Goal: Task Accomplishment & Management: Manage account settings

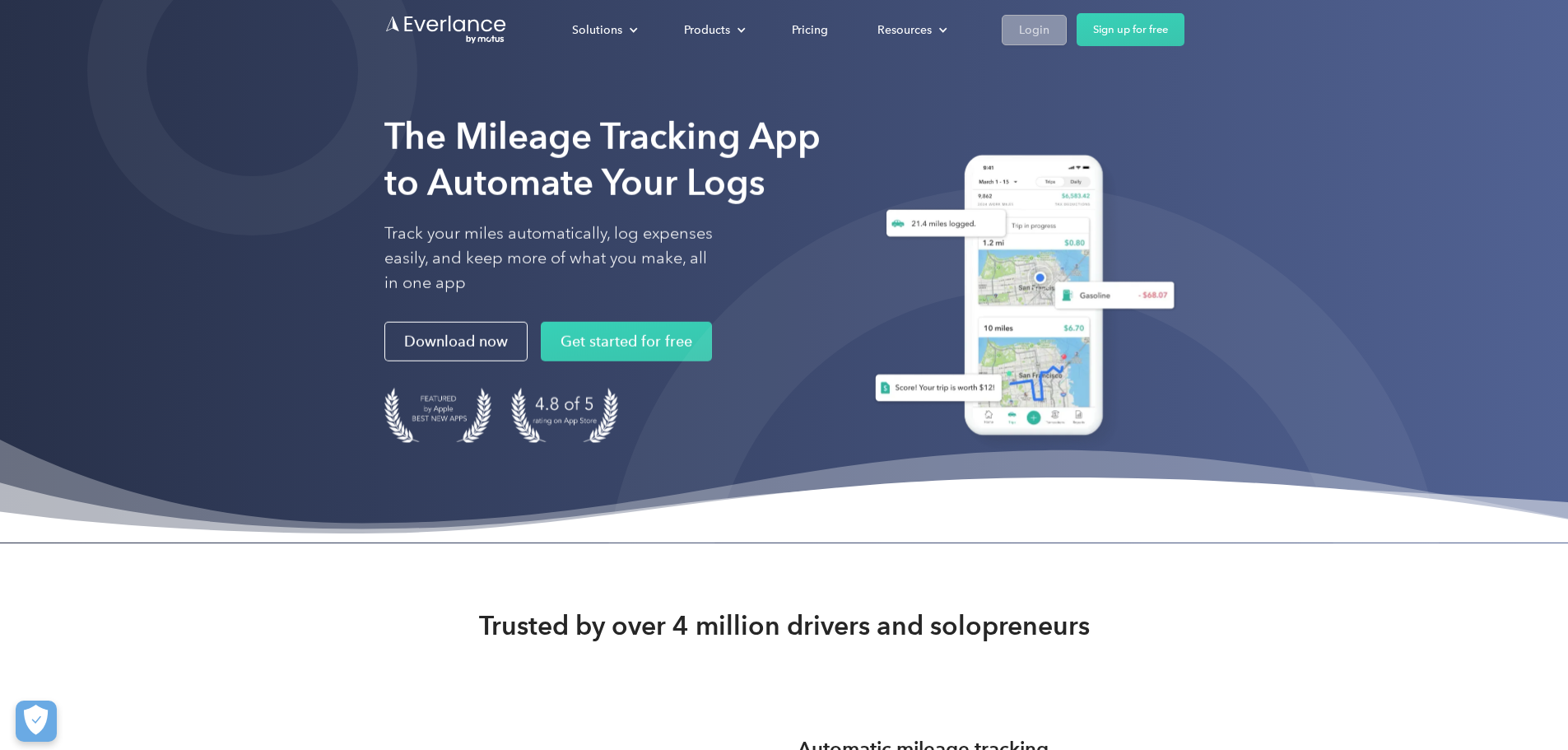
click at [1050, 24] on div "Login" at bounding box center [1034, 30] width 30 height 21
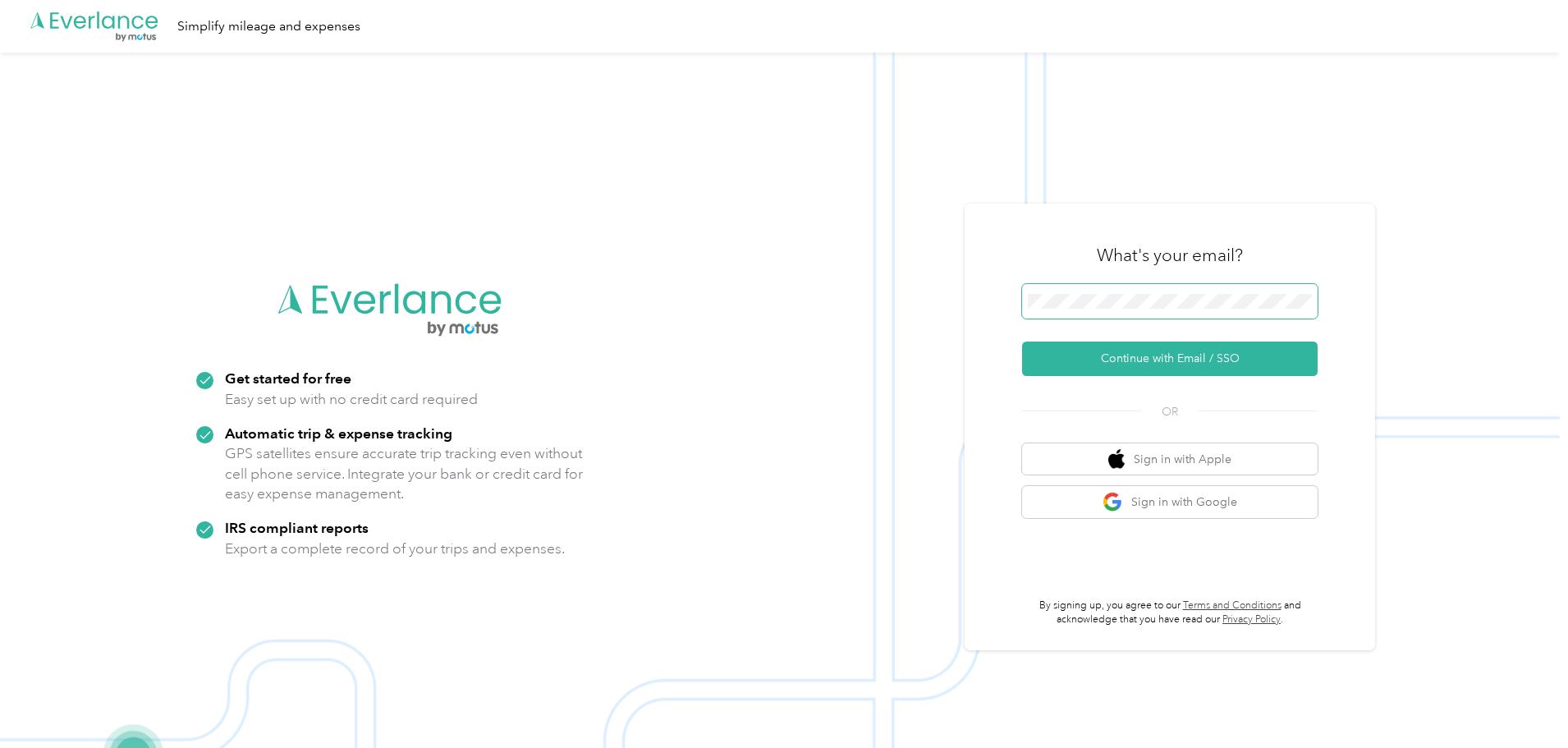
click at [1120, 291] on span at bounding box center [1170, 300] width 295 height 34
click at [1158, 363] on button "Continue with Email / SSO" at bounding box center [1170, 358] width 295 height 34
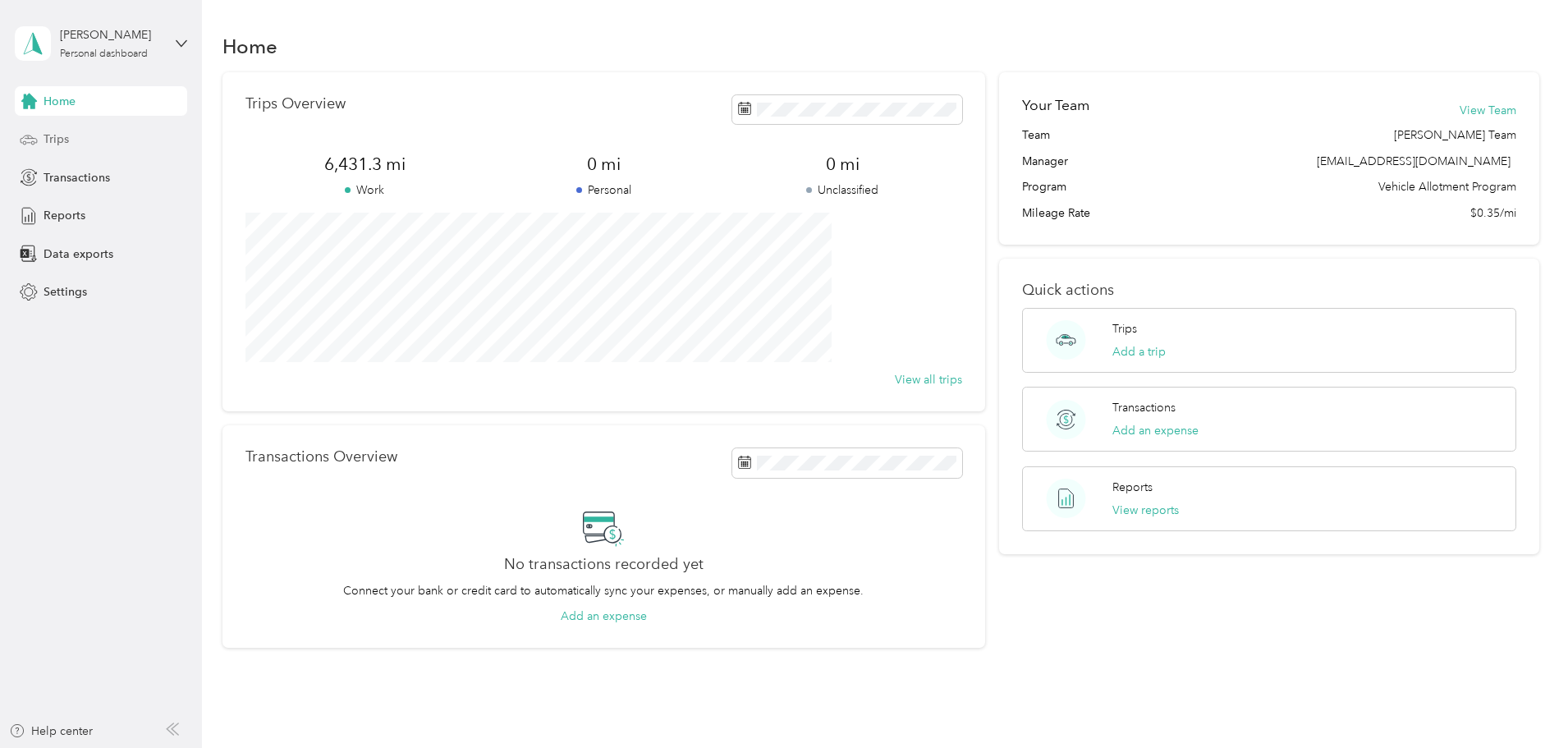
click at [87, 128] on div "Trips" at bounding box center [101, 139] width 172 height 29
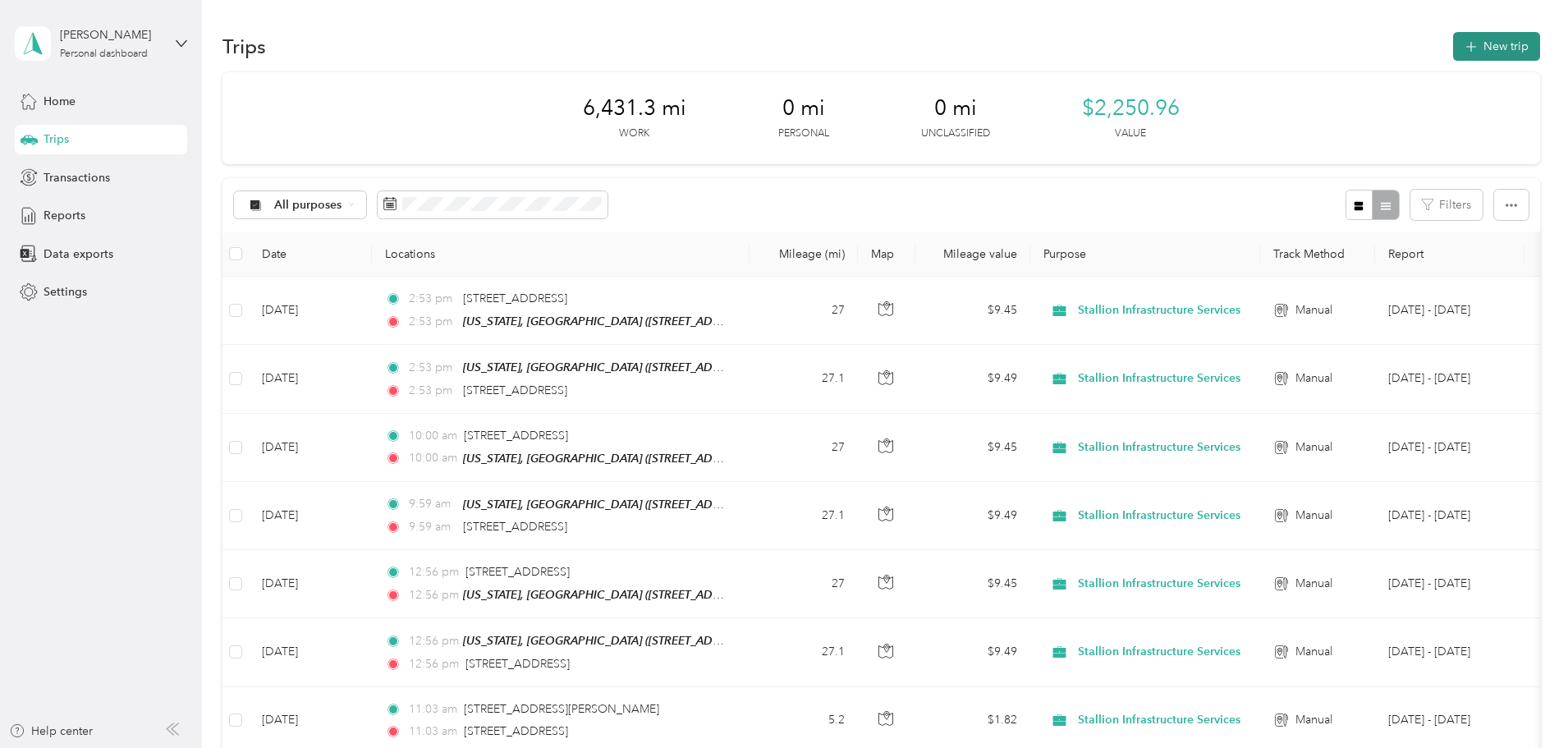
click at [1453, 39] on button "New trip" at bounding box center [1497, 46] width 87 height 28
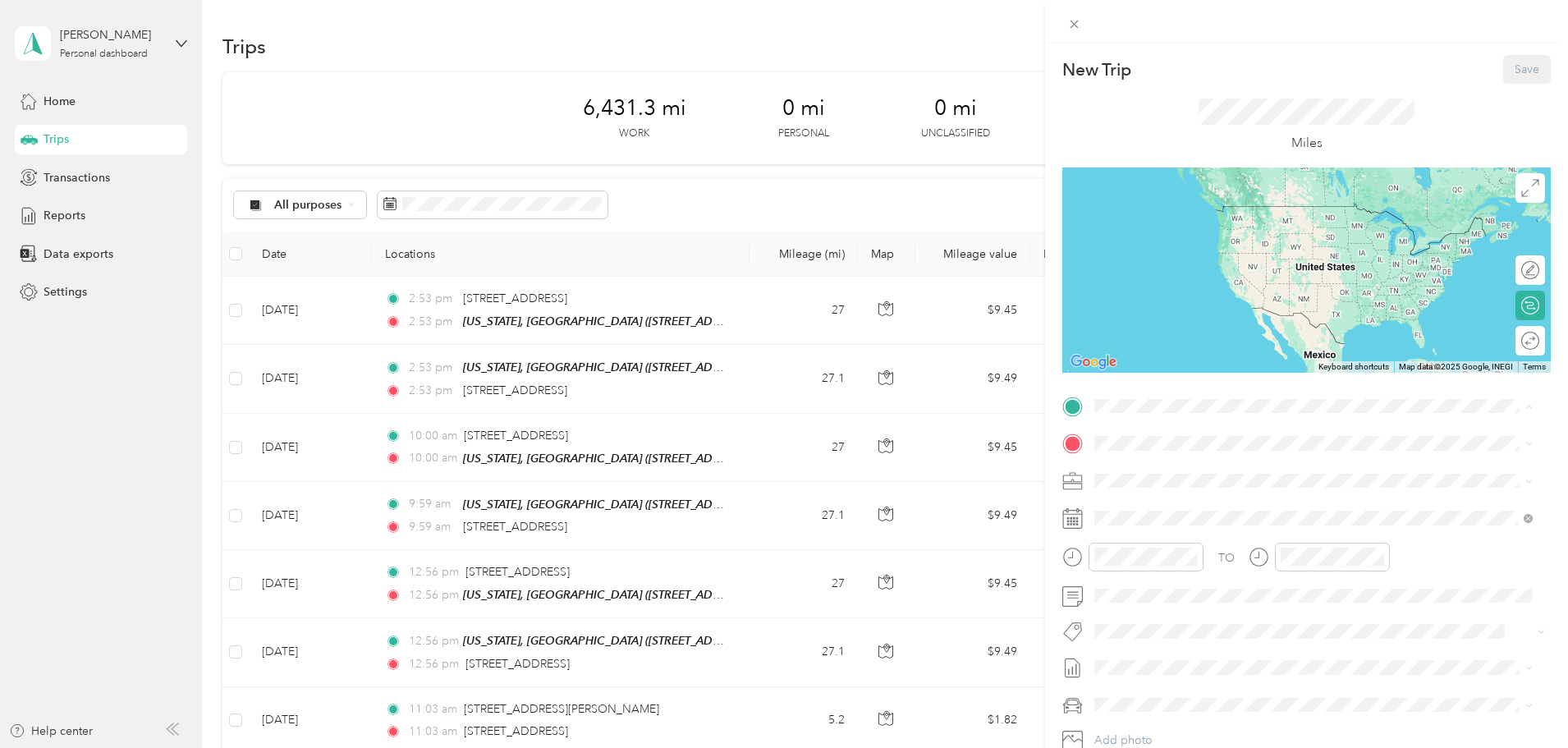
click at [1213, 495] on span "[STREET_ADDRESS][US_STATE][US_STATE]" at bounding box center [1237, 495] width 224 height 14
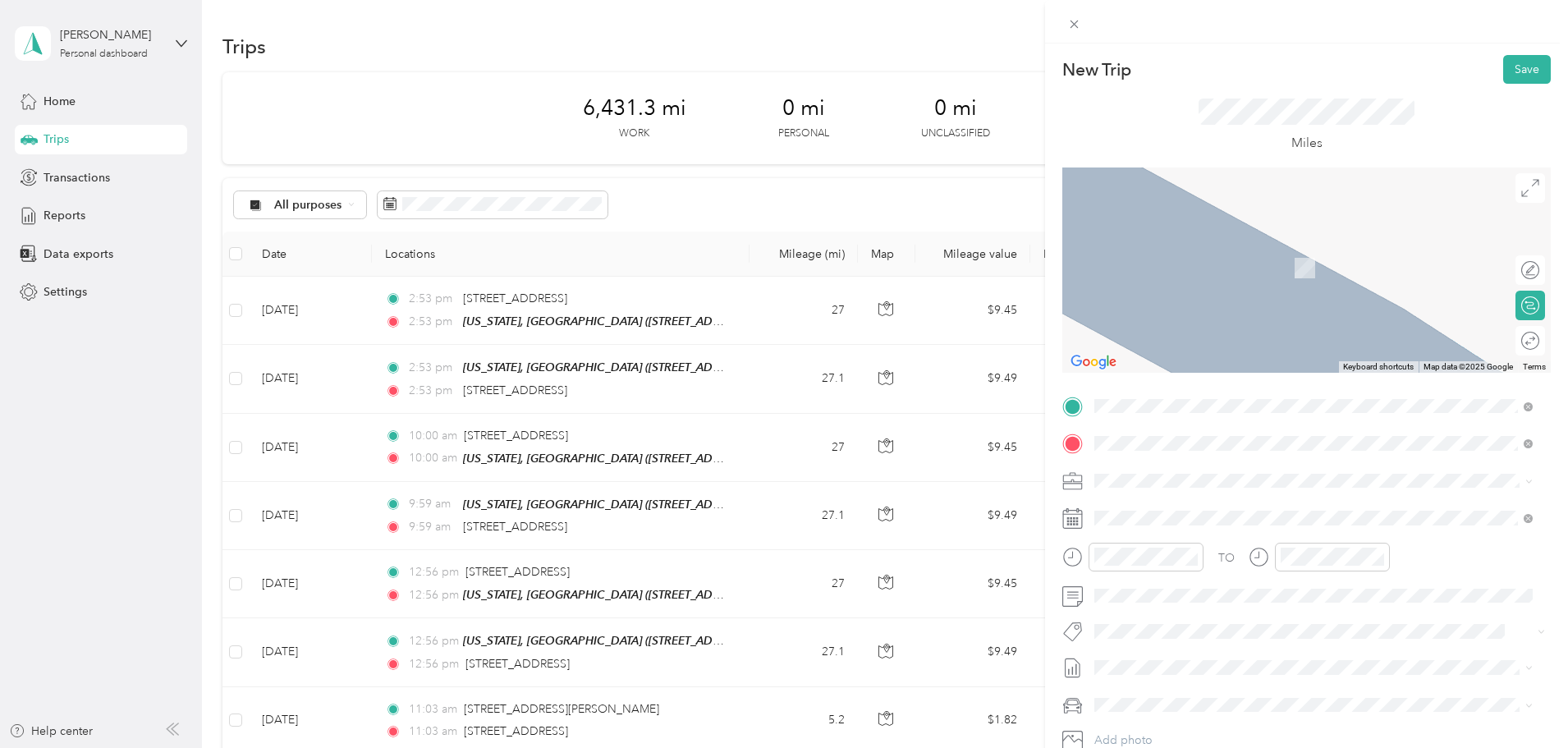
click at [1189, 505] on span "[STREET_ADDRESS][US_STATE]" at bounding box center [1207, 503] width 164 height 15
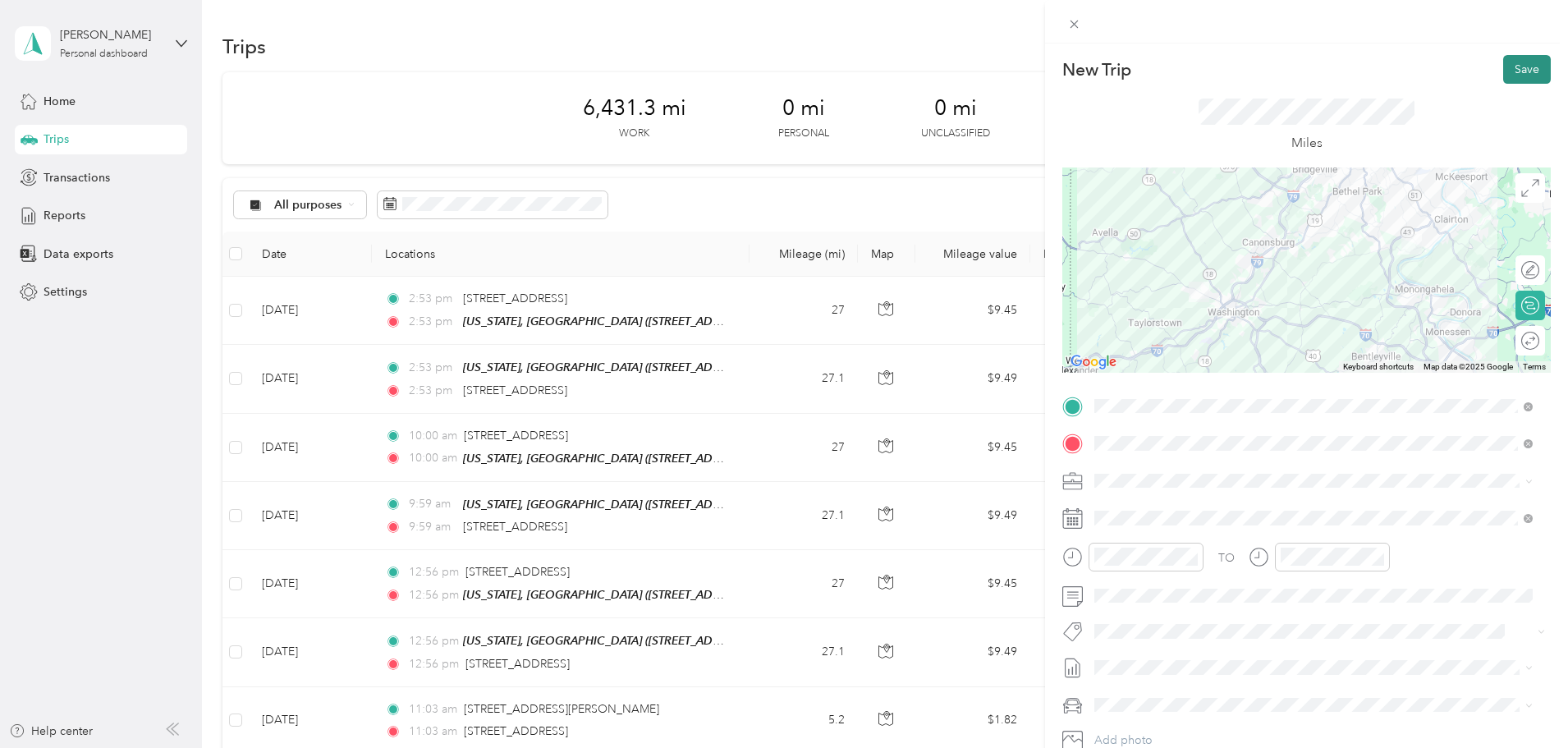
click at [1511, 71] on button "Save" at bounding box center [1527, 69] width 48 height 28
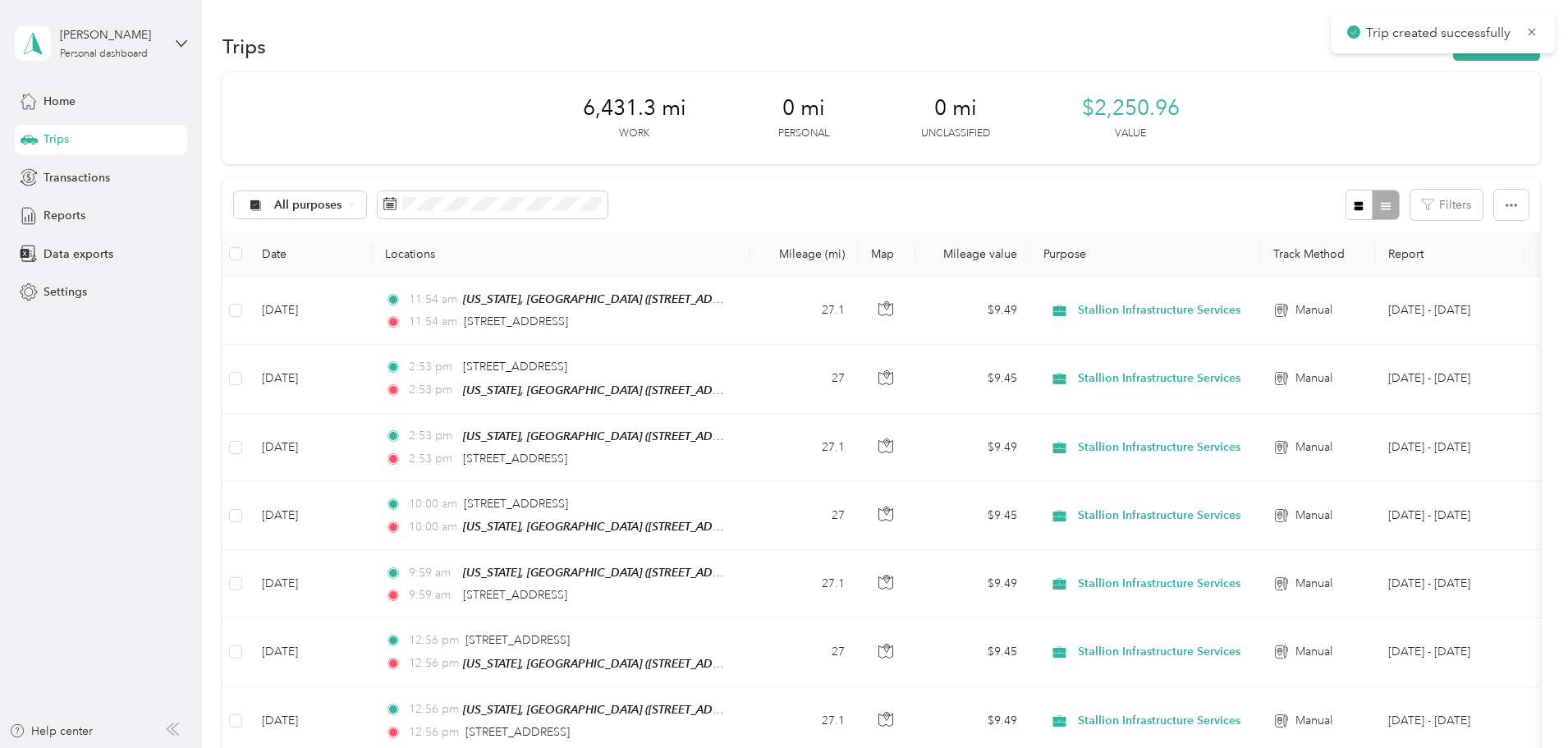
click at [1395, 52] on div "Trip created successfully" at bounding box center [1443, 33] width 224 height 40
click at [1453, 53] on button "New trip" at bounding box center [1497, 46] width 87 height 28
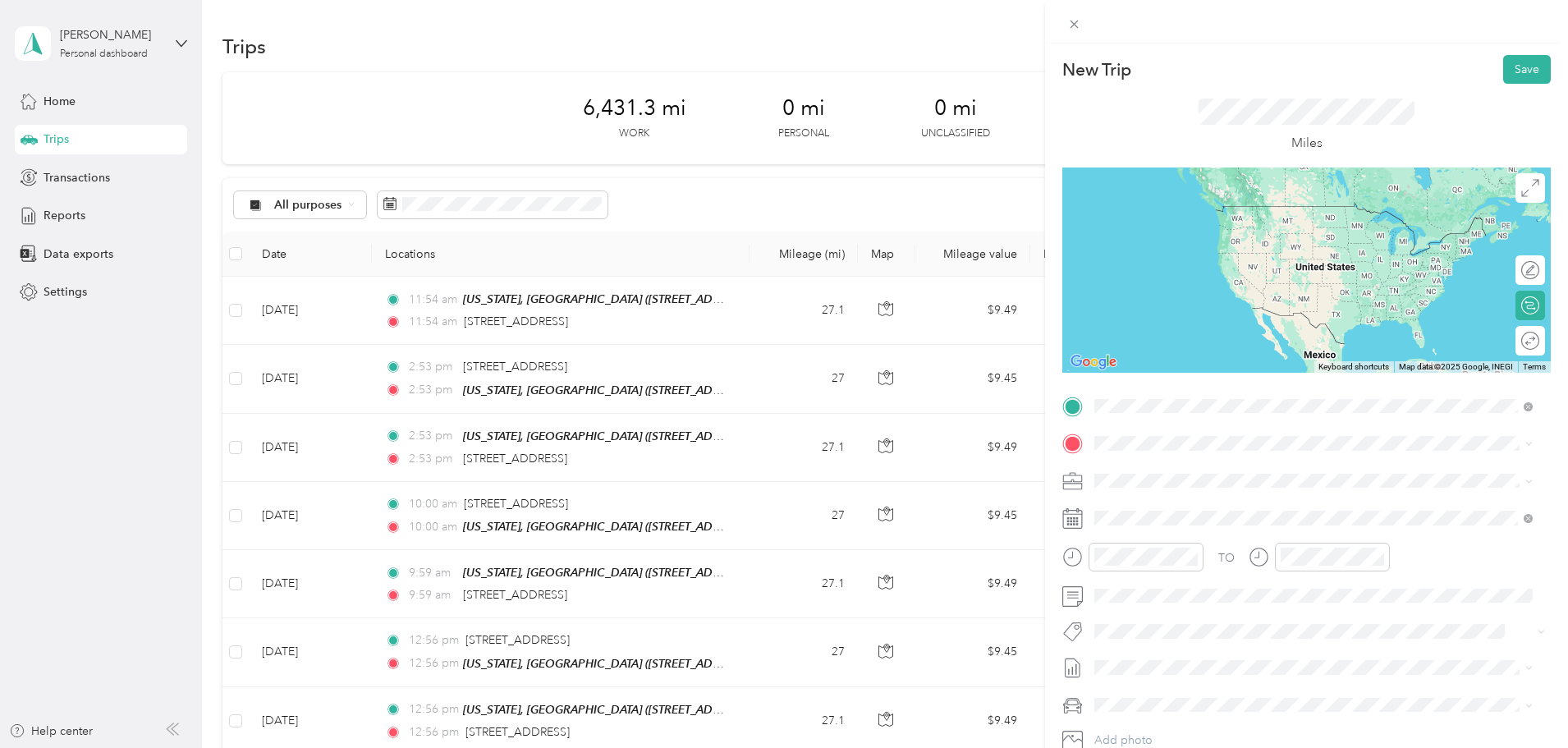
click at [1173, 473] on span "[STREET_ADDRESS][US_STATE]" at bounding box center [1207, 466] width 164 height 15
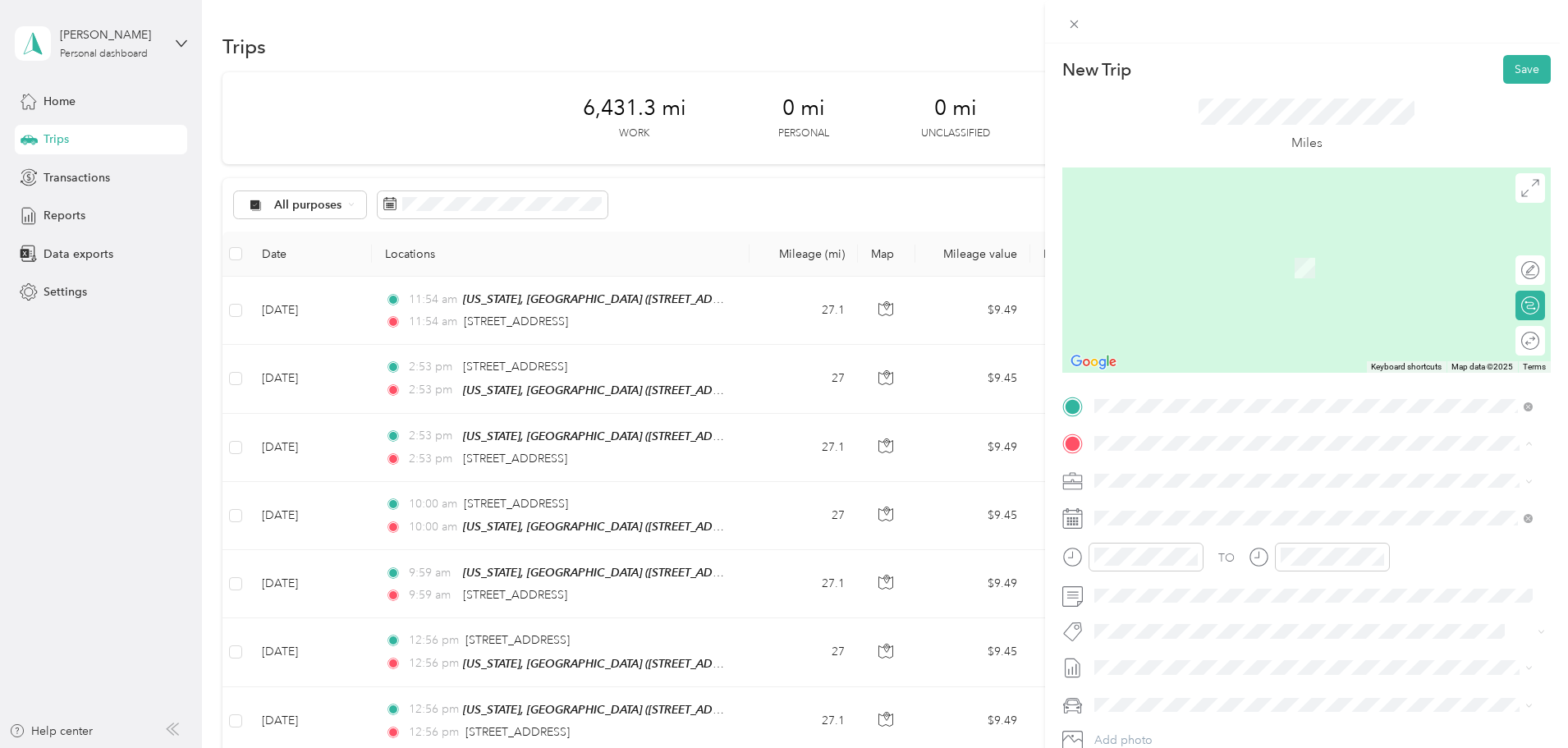
click at [1197, 525] on span "[STREET_ADDRESS][US_STATE][US_STATE]" at bounding box center [1237, 532] width 224 height 14
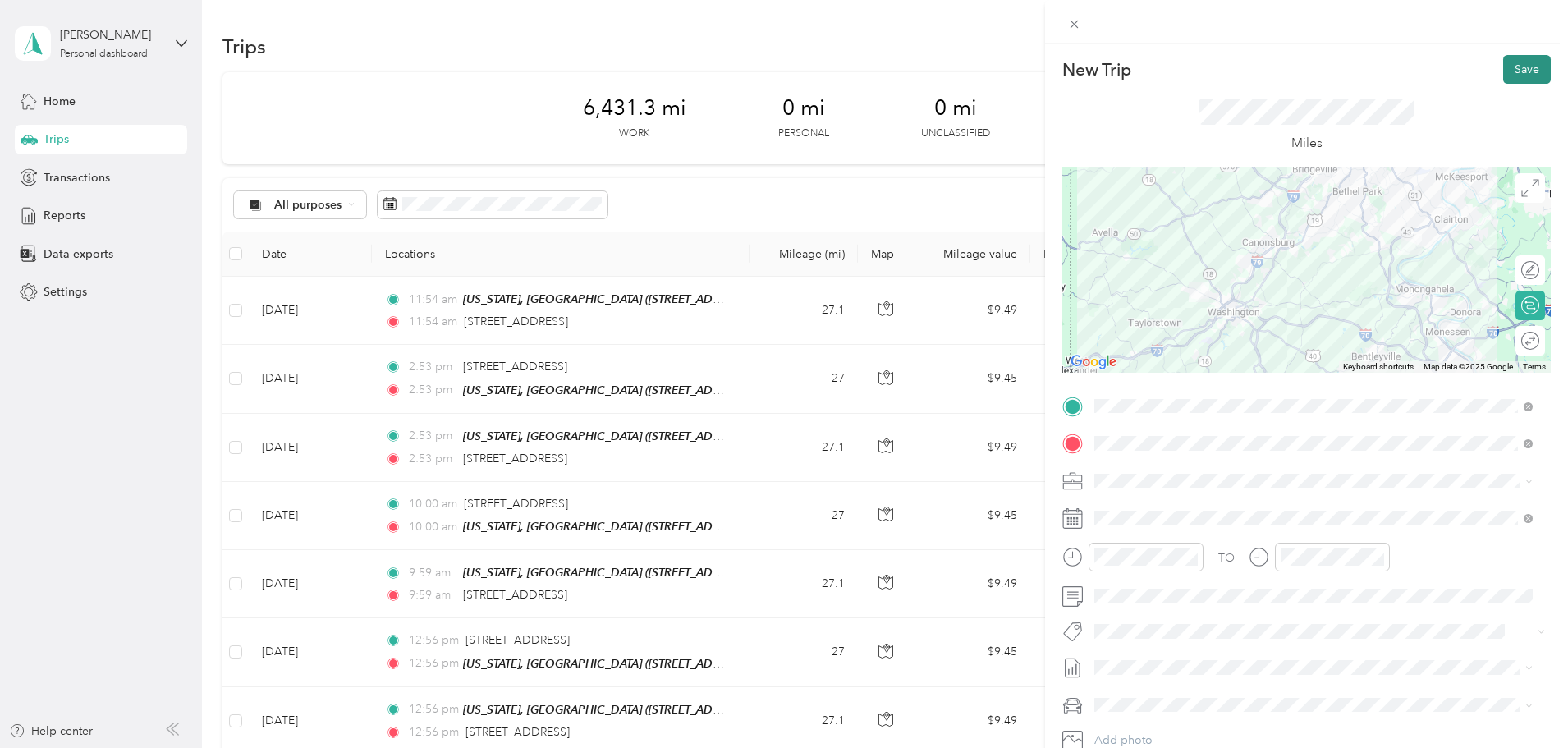
click at [1514, 78] on button "Save" at bounding box center [1527, 69] width 48 height 28
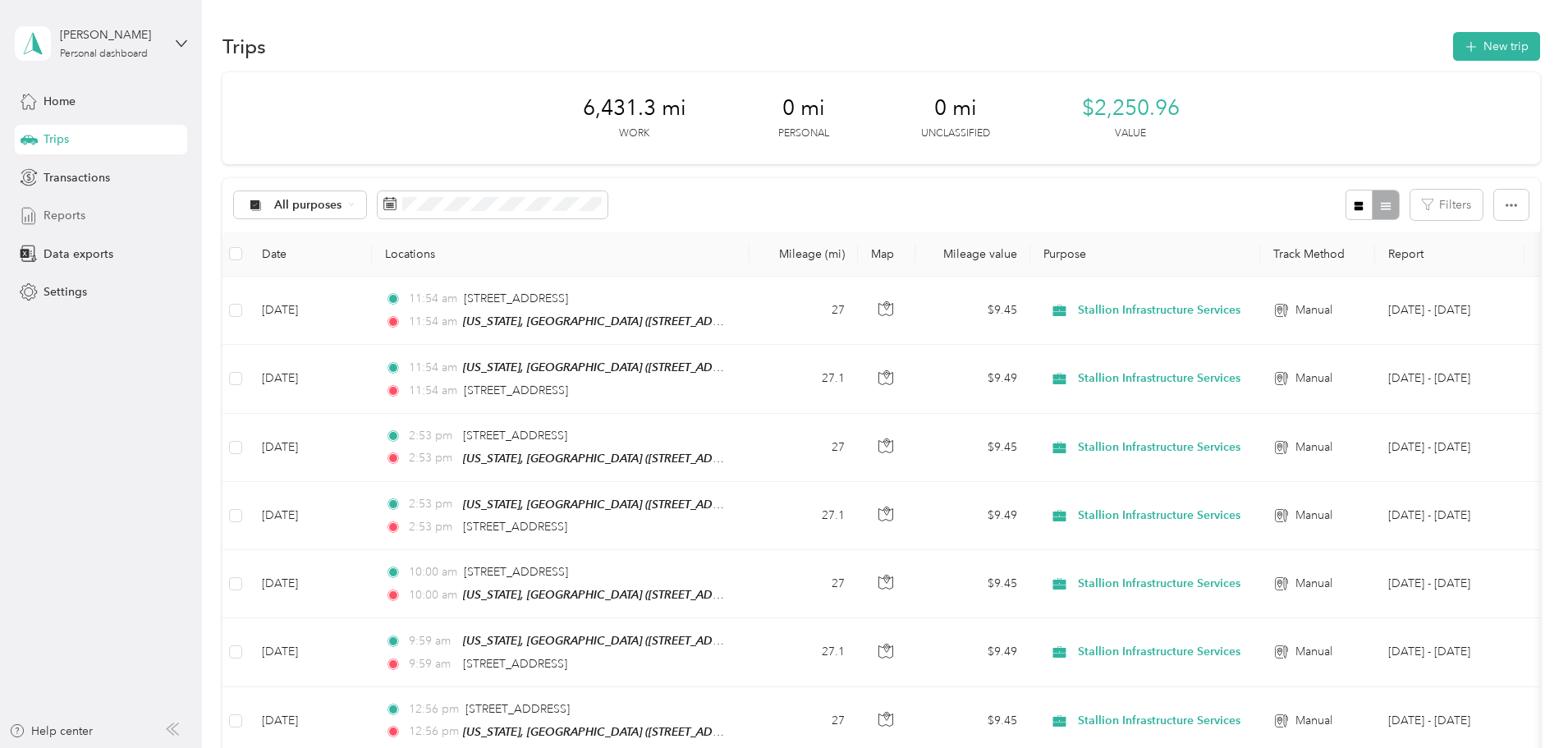
click at [79, 222] on span "Reports" at bounding box center [64, 215] width 42 height 18
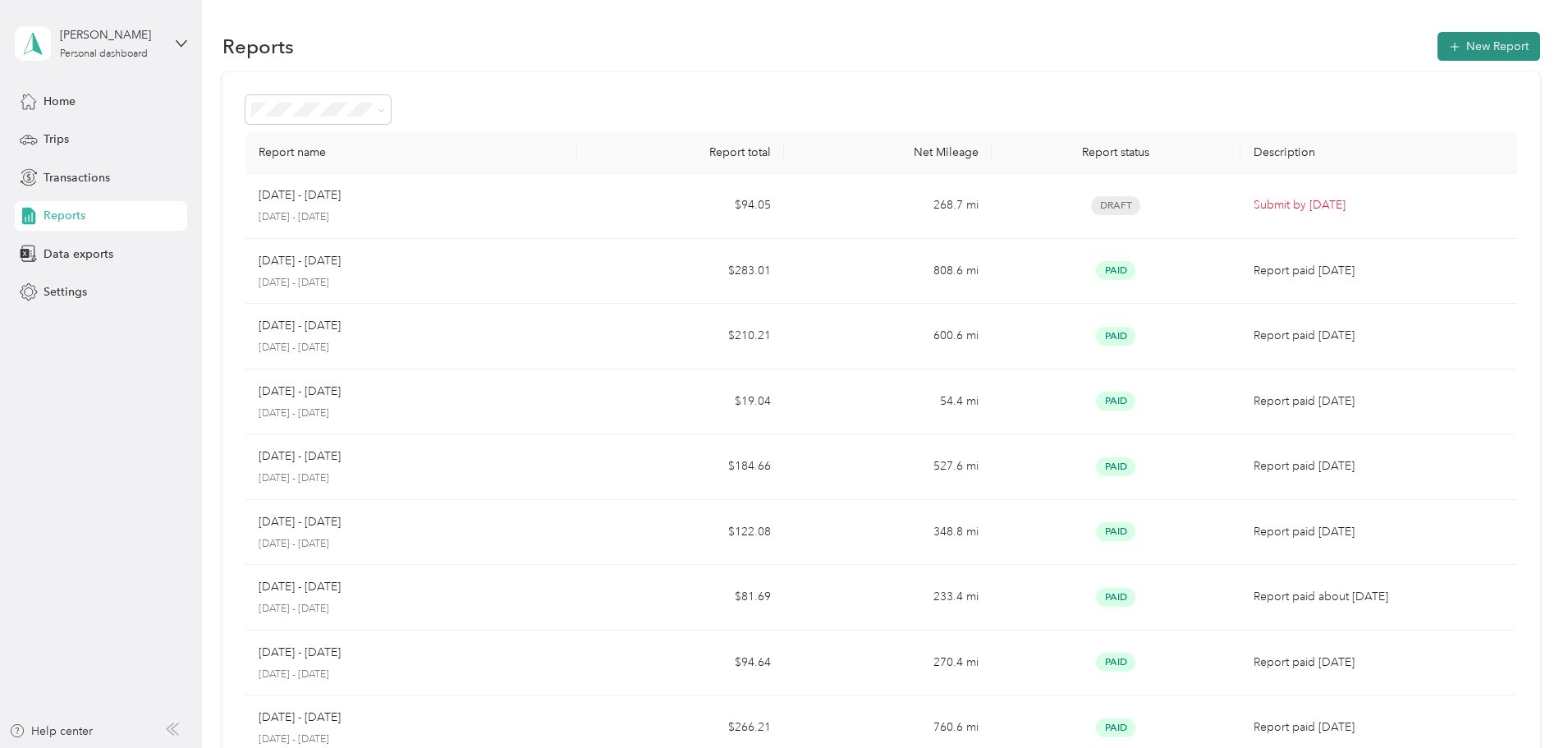
click at [1437, 41] on button "New Report" at bounding box center [1489, 46] width 103 height 28
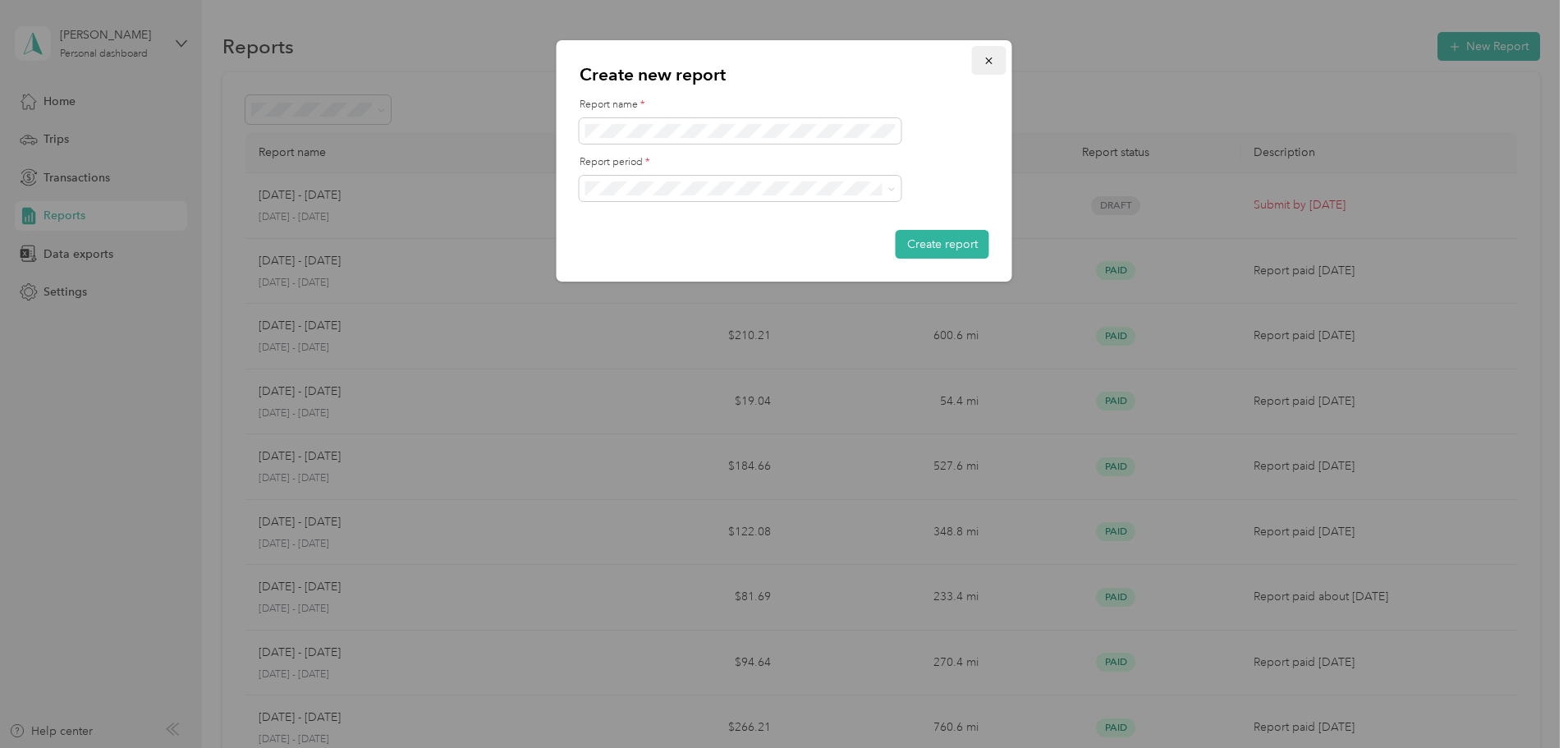
click at [989, 63] on icon "button" at bounding box center [989, 61] width 12 height 12
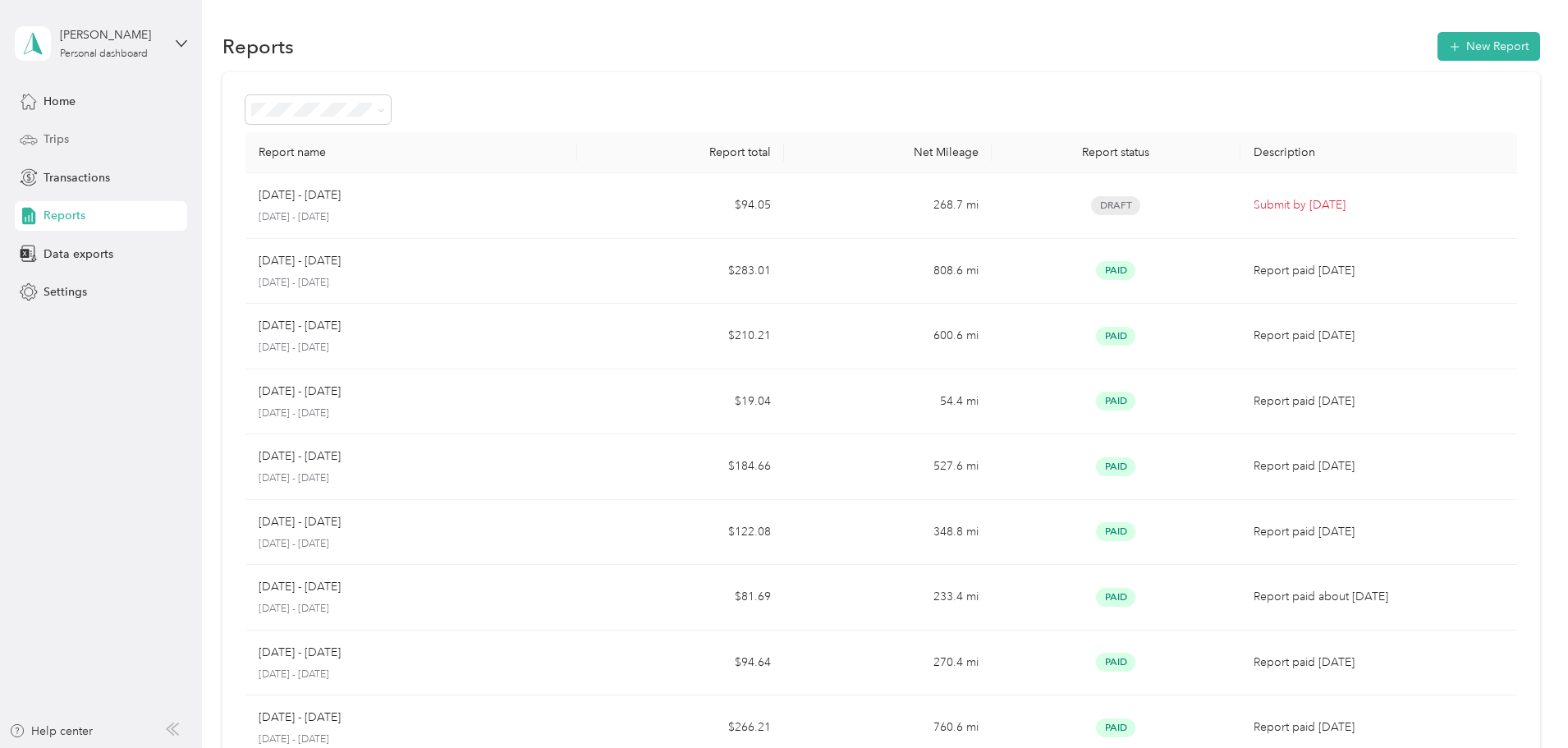
click at [103, 125] on div "Home Trips Transactions Reports Data exports Settings" at bounding box center [101, 197] width 172 height 221
click at [139, 145] on div "Trips" at bounding box center [101, 139] width 172 height 29
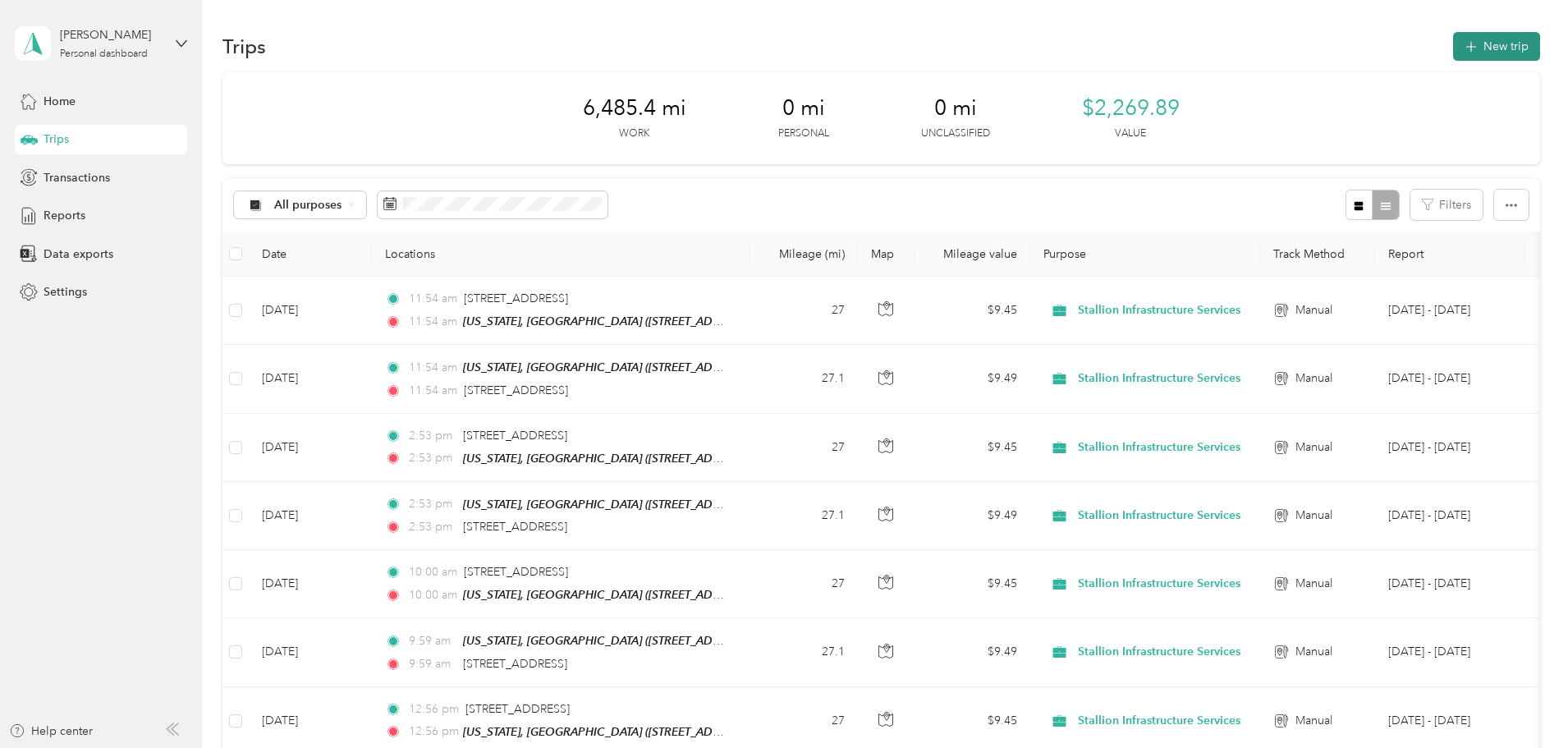
click at [1453, 54] on button "New trip" at bounding box center [1497, 46] width 87 height 28
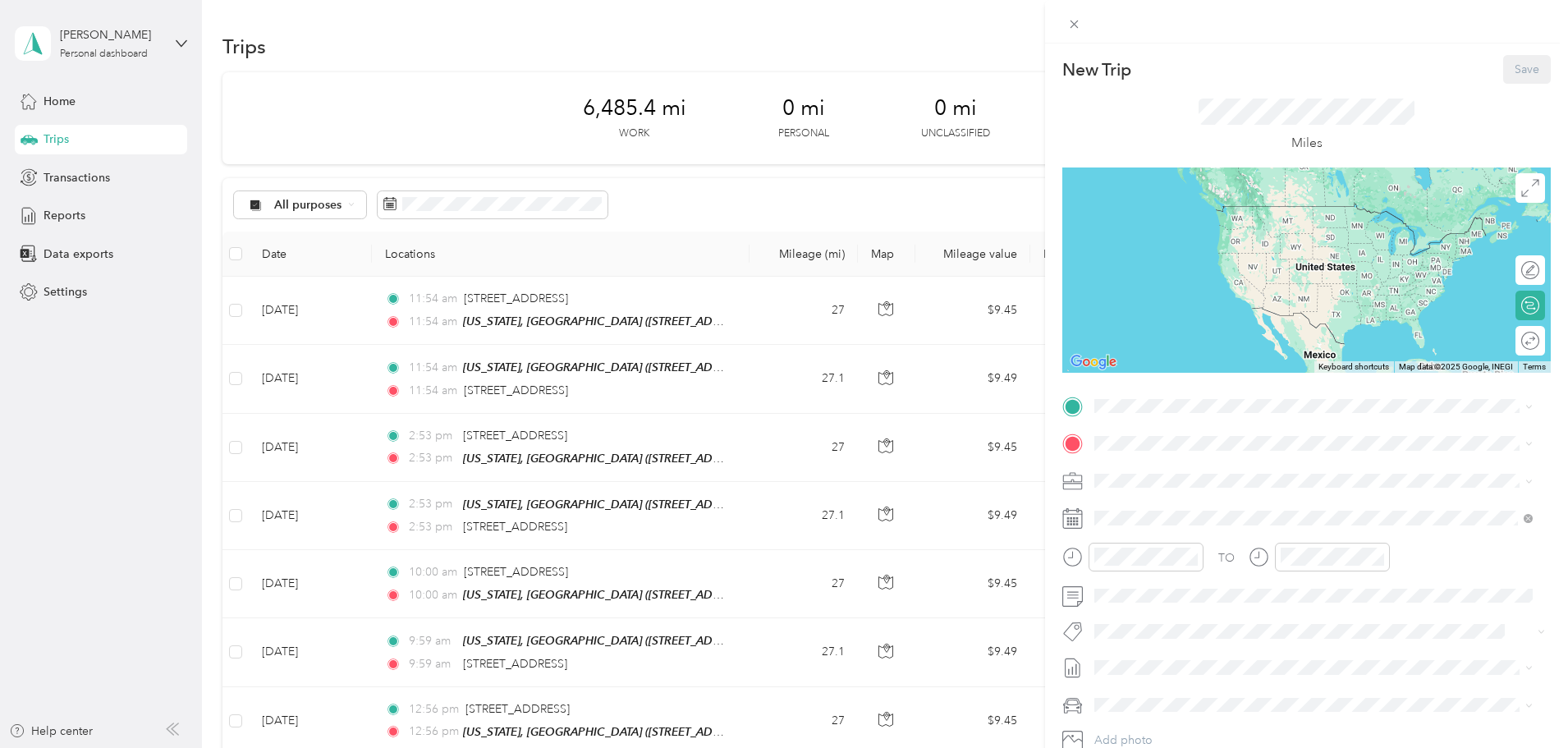
click at [465, 317] on div "New Trip Save This trip cannot be edited because it is either under review, app…" at bounding box center [784, 374] width 1568 height 748
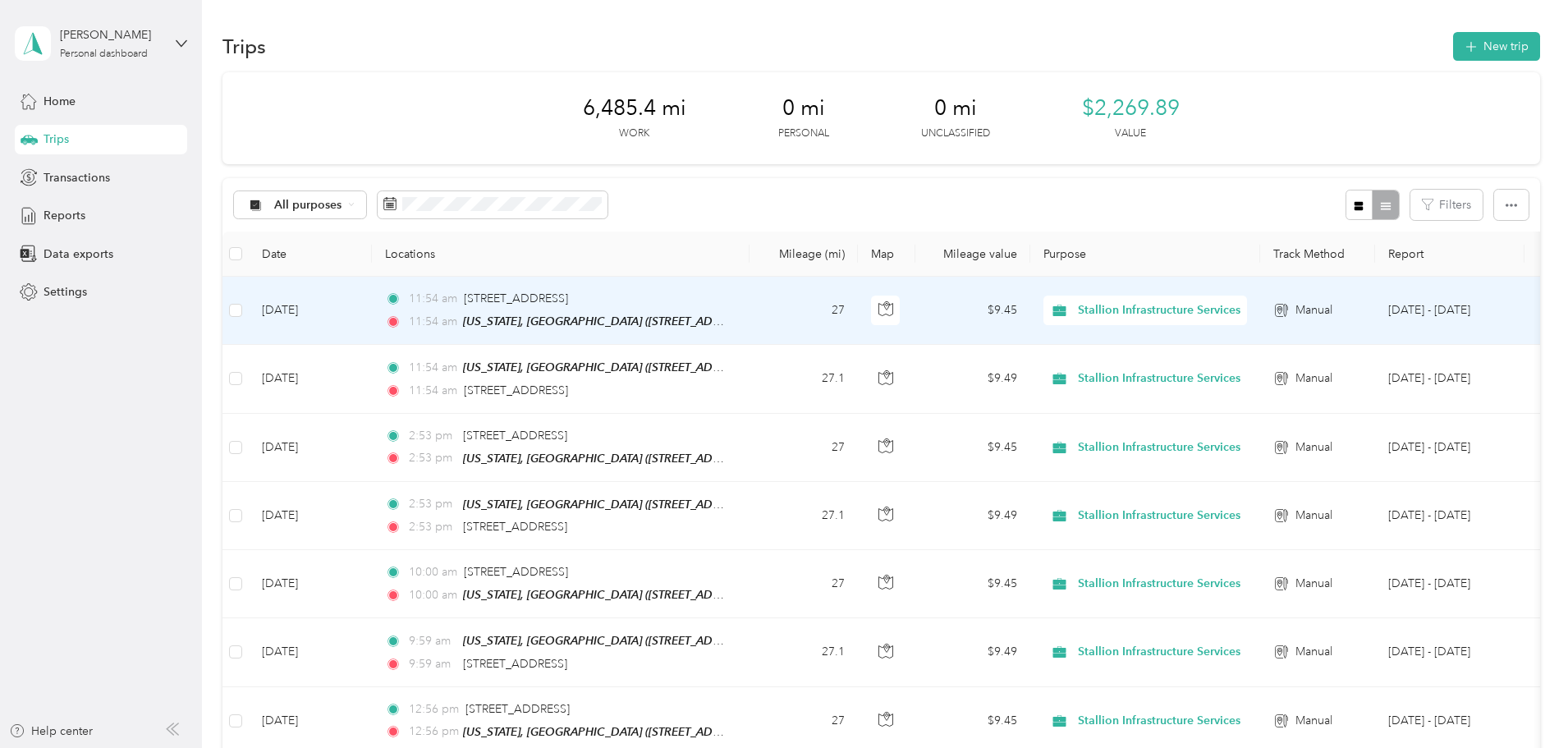
click at [372, 311] on td "[DATE]" at bounding box center [310, 310] width 123 height 68
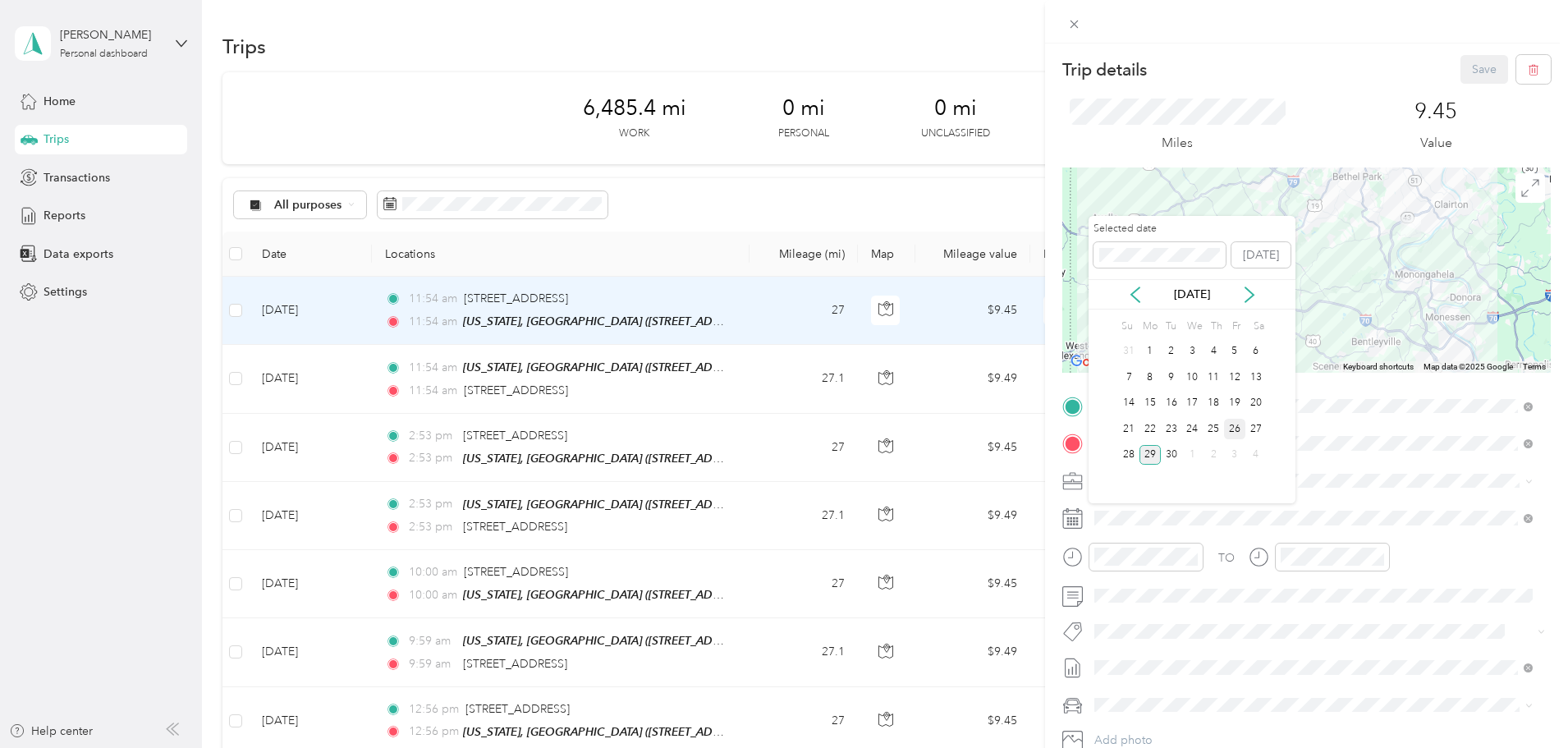
click at [1234, 422] on div "26" at bounding box center [1235, 428] width 22 height 21
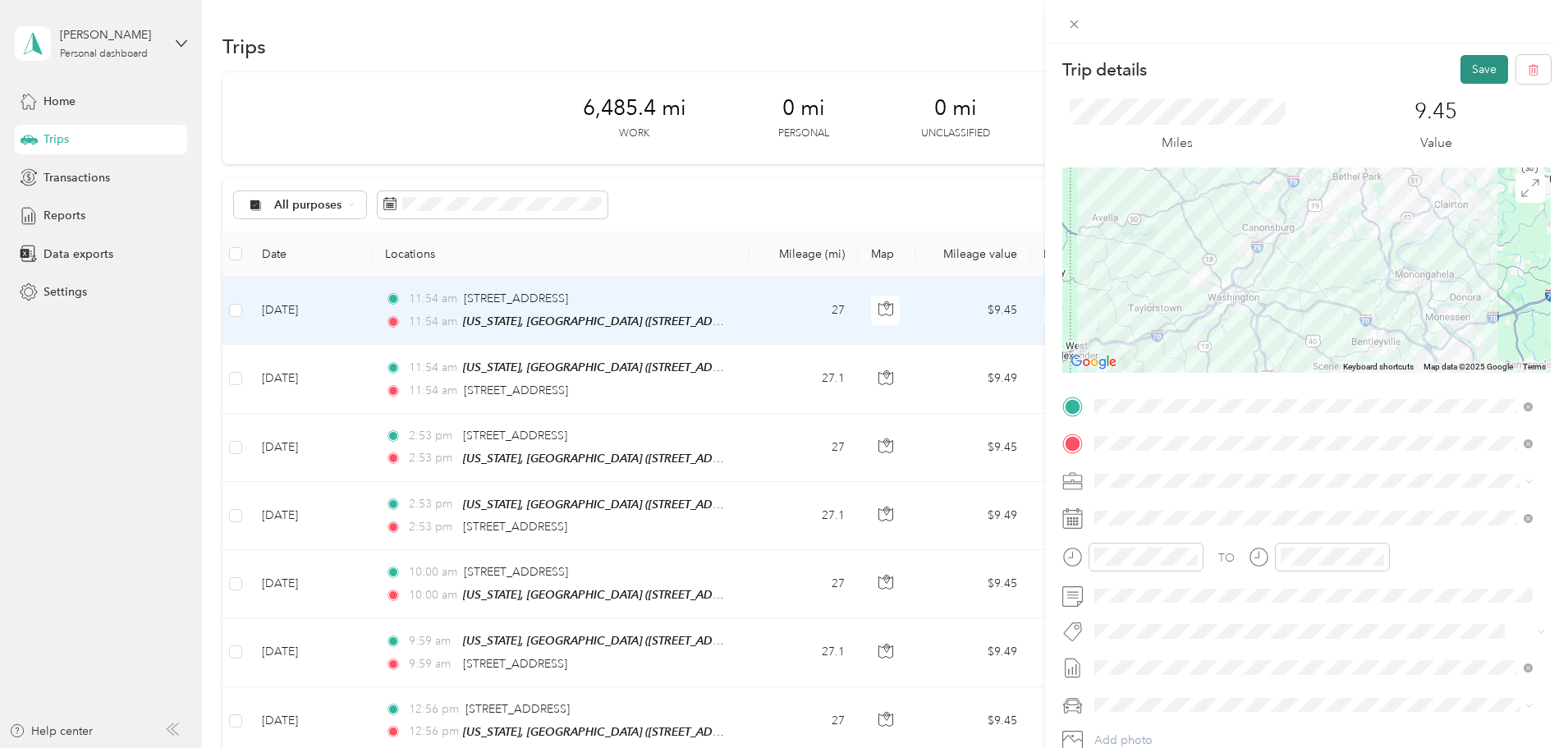
click at [1473, 68] on button "Save" at bounding box center [1484, 69] width 48 height 28
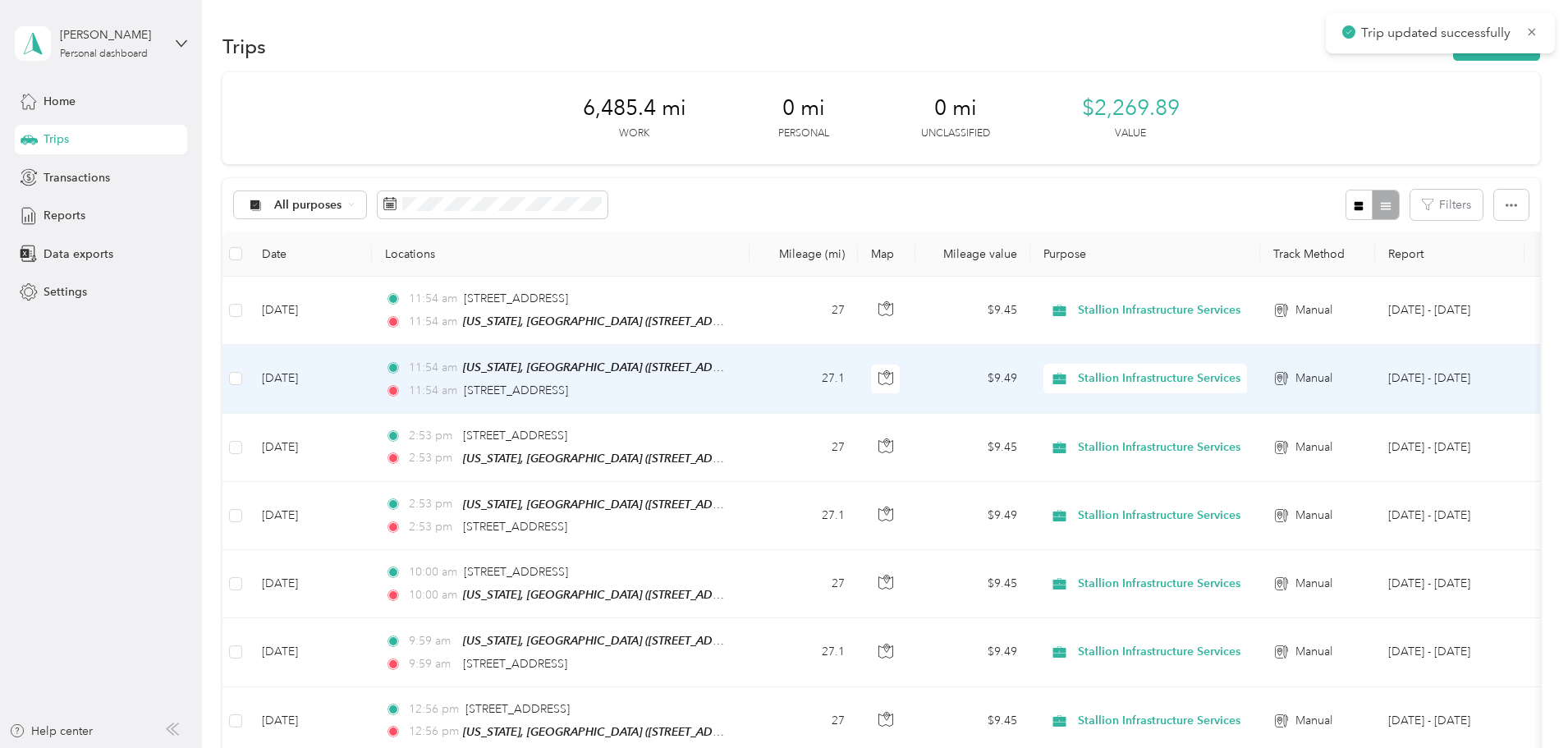
click at [372, 366] on td "[DATE]" at bounding box center [310, 378] width 123 height 68
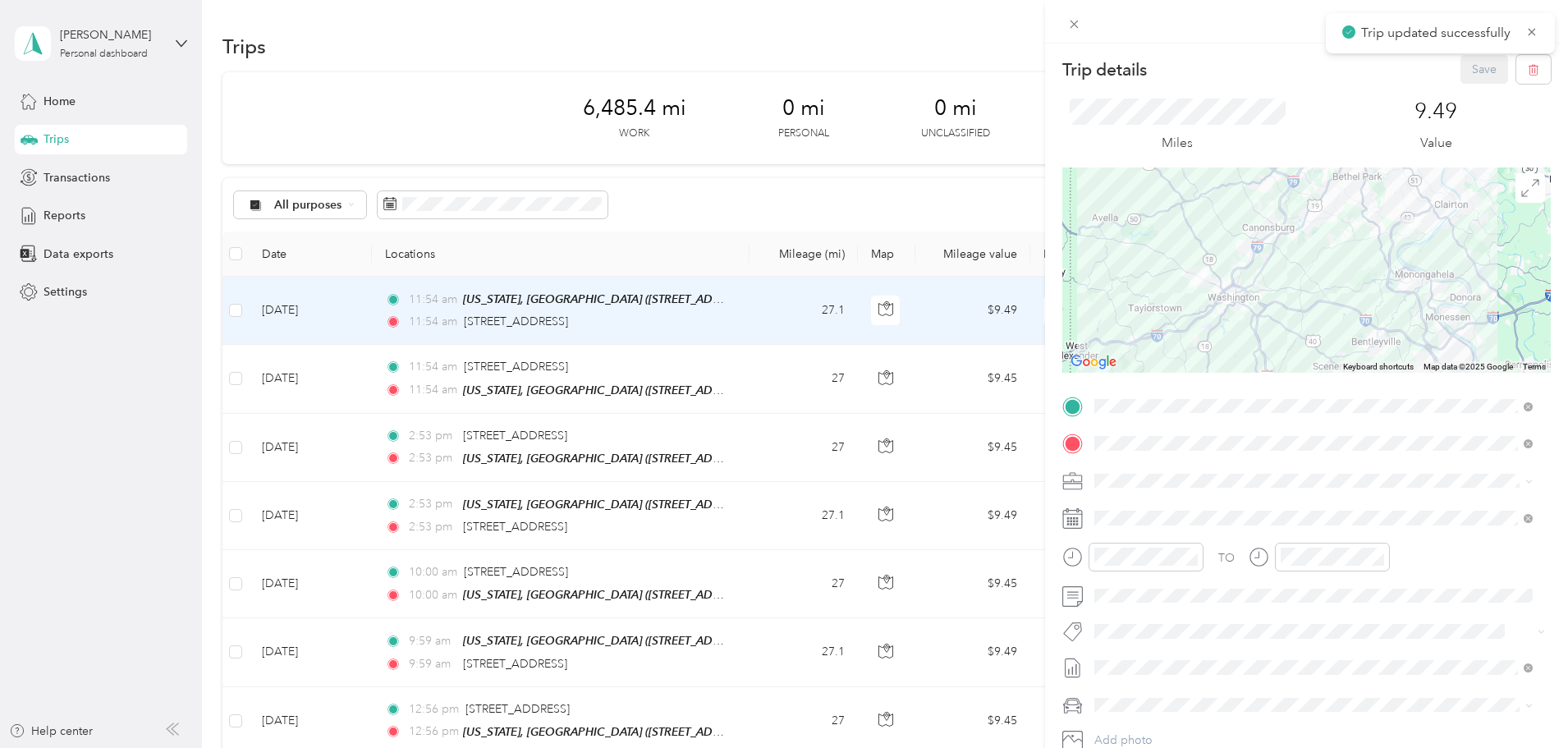
click at [458, 312] on div "Trip details Save This trip cannot be edited because it is either under review,…" at bounding box center [784, 374] width 1568 height 748
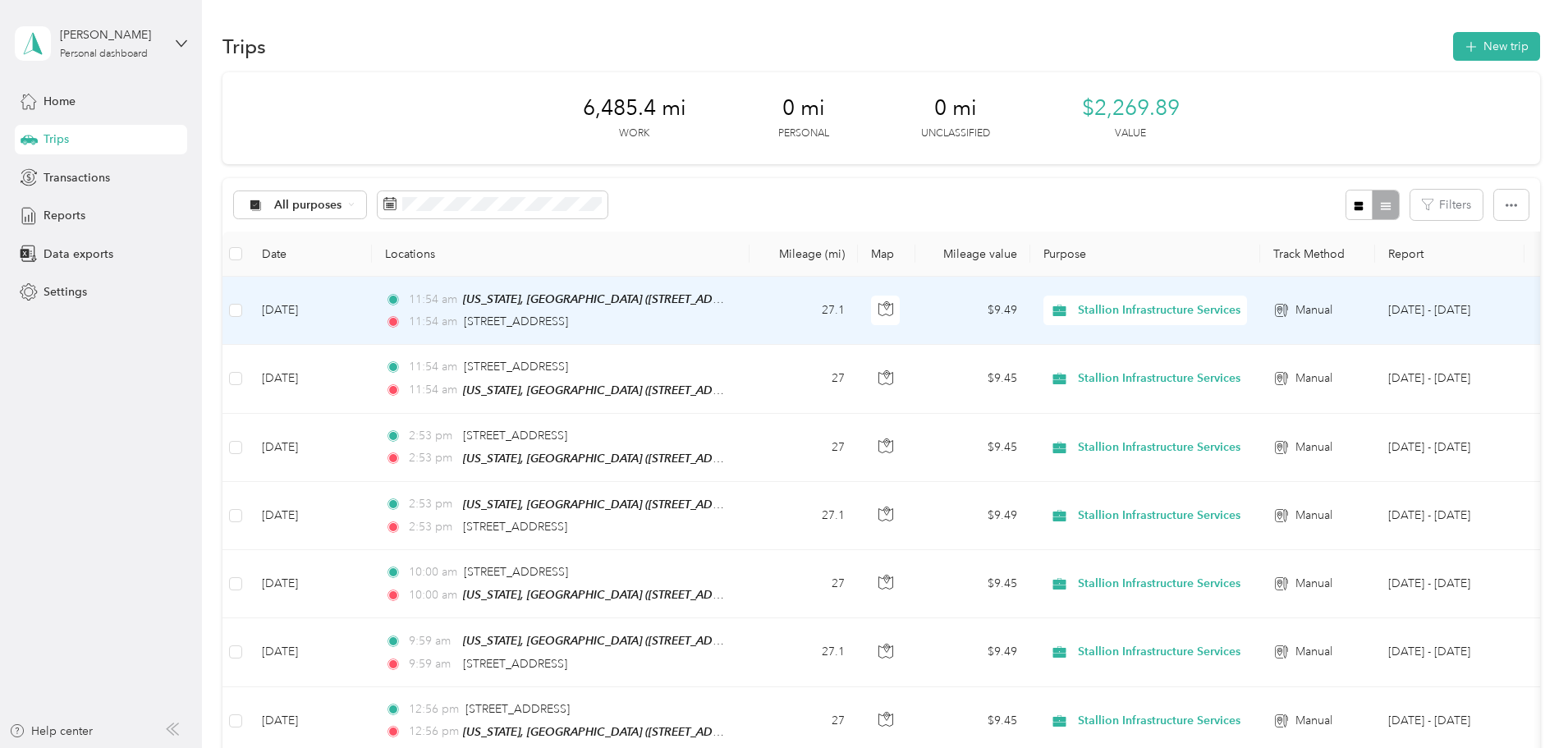
click at [372, 315] on td "[DATE]" at bounding box center [310, 310] width 123 height 68
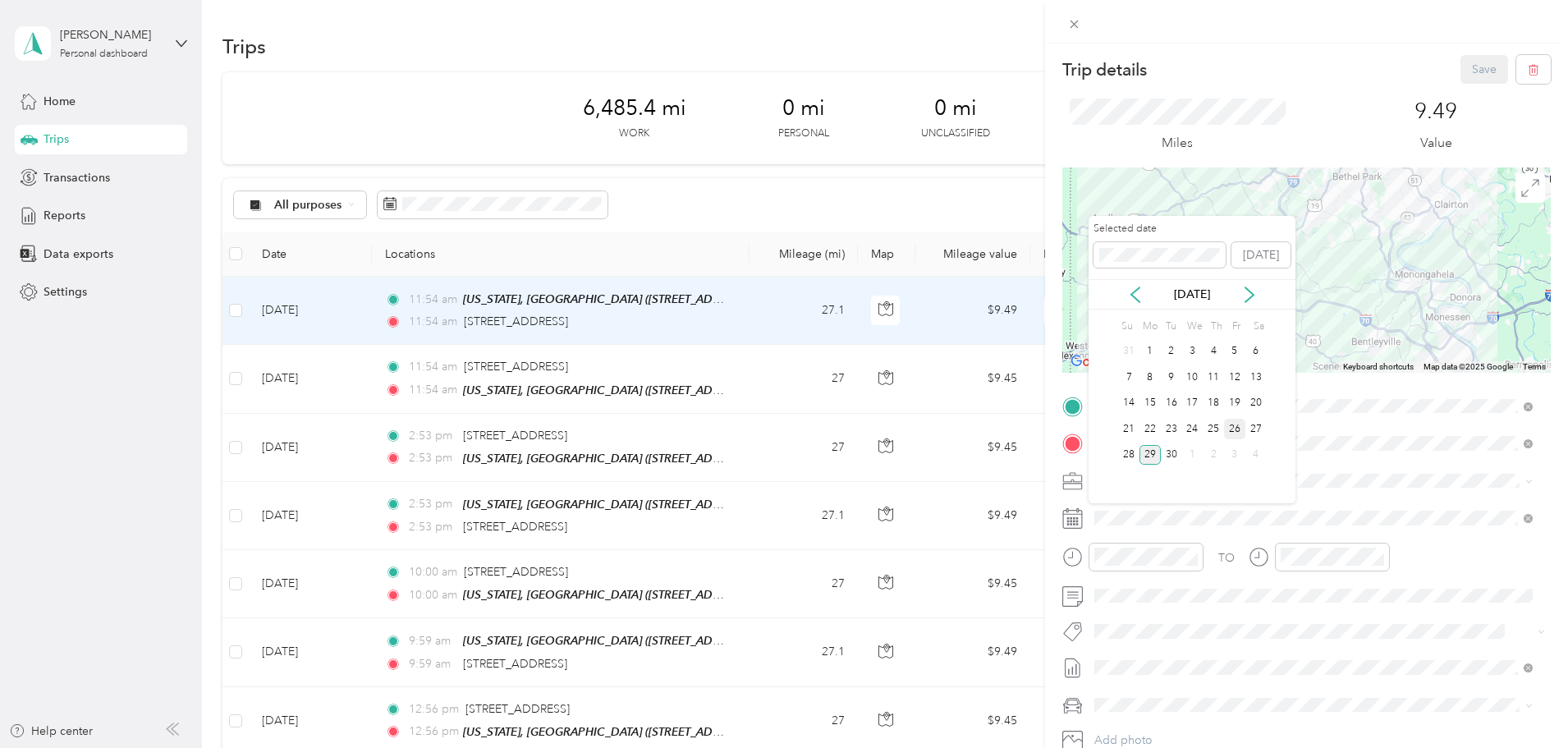
click at [1239, 428] on div "26" at bounding box center [1235, 428] width 22 height 21
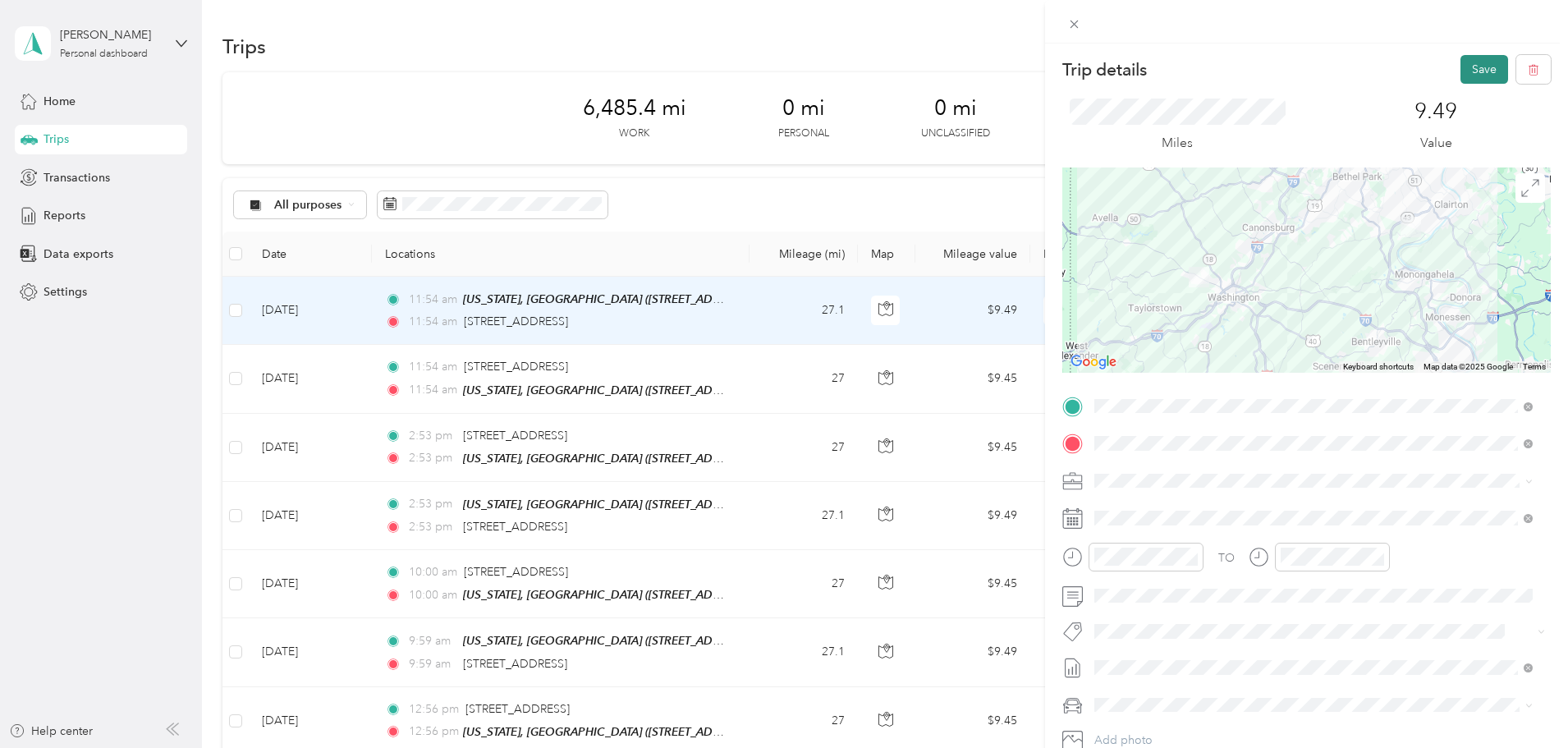
click at [1465, 79] on button "Save" at bounding box center [1484, 69] width 48 height 28
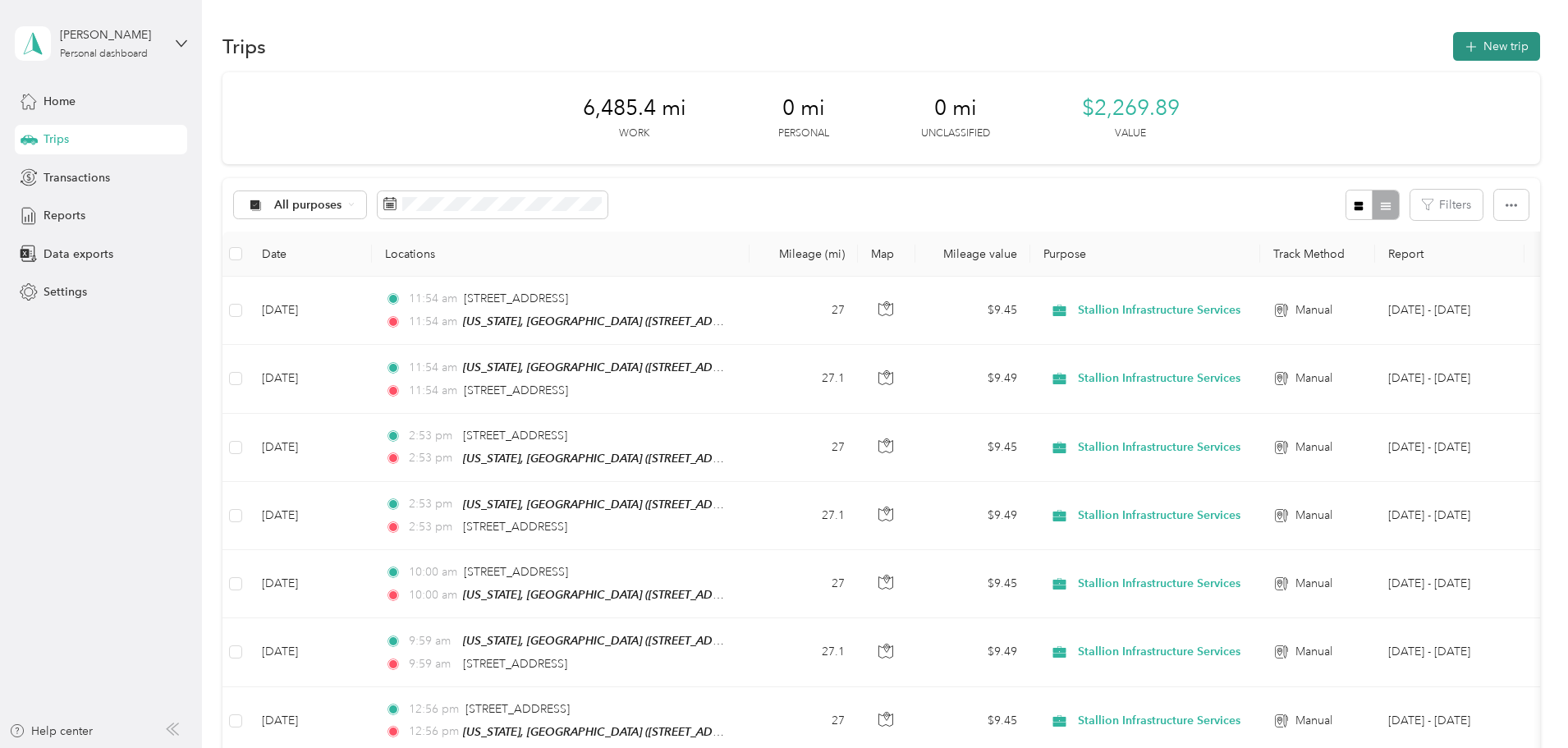
click at [1453, 54] on button "New trip" at bounding box center [1497, 46] width 87 height 28
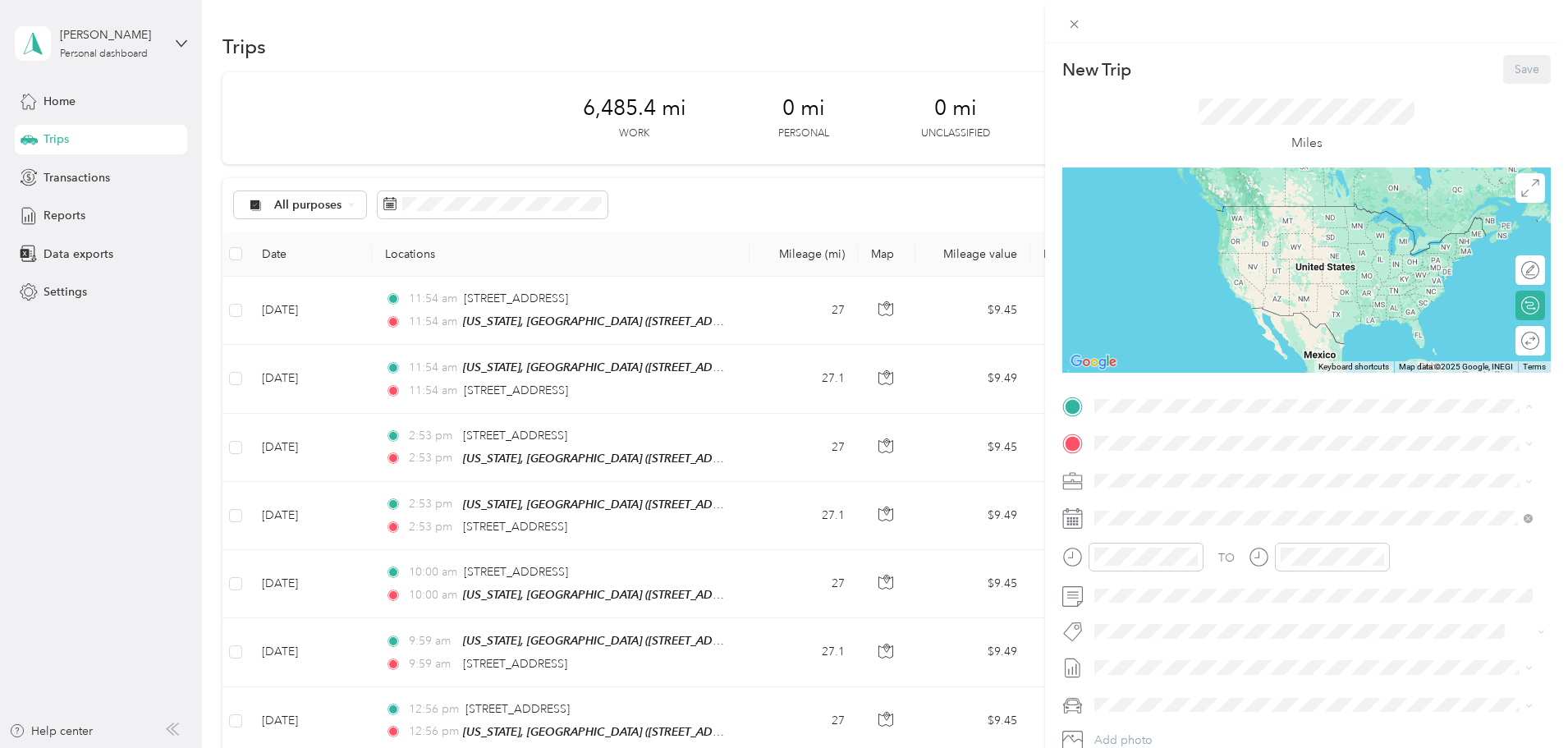
click at [1169, 460] on div "TEAM [US_STATE], PA [STREET_ADDRESS][US_STATE][US_STATE]" at bounding box center [1314, 483] width 427 height 46
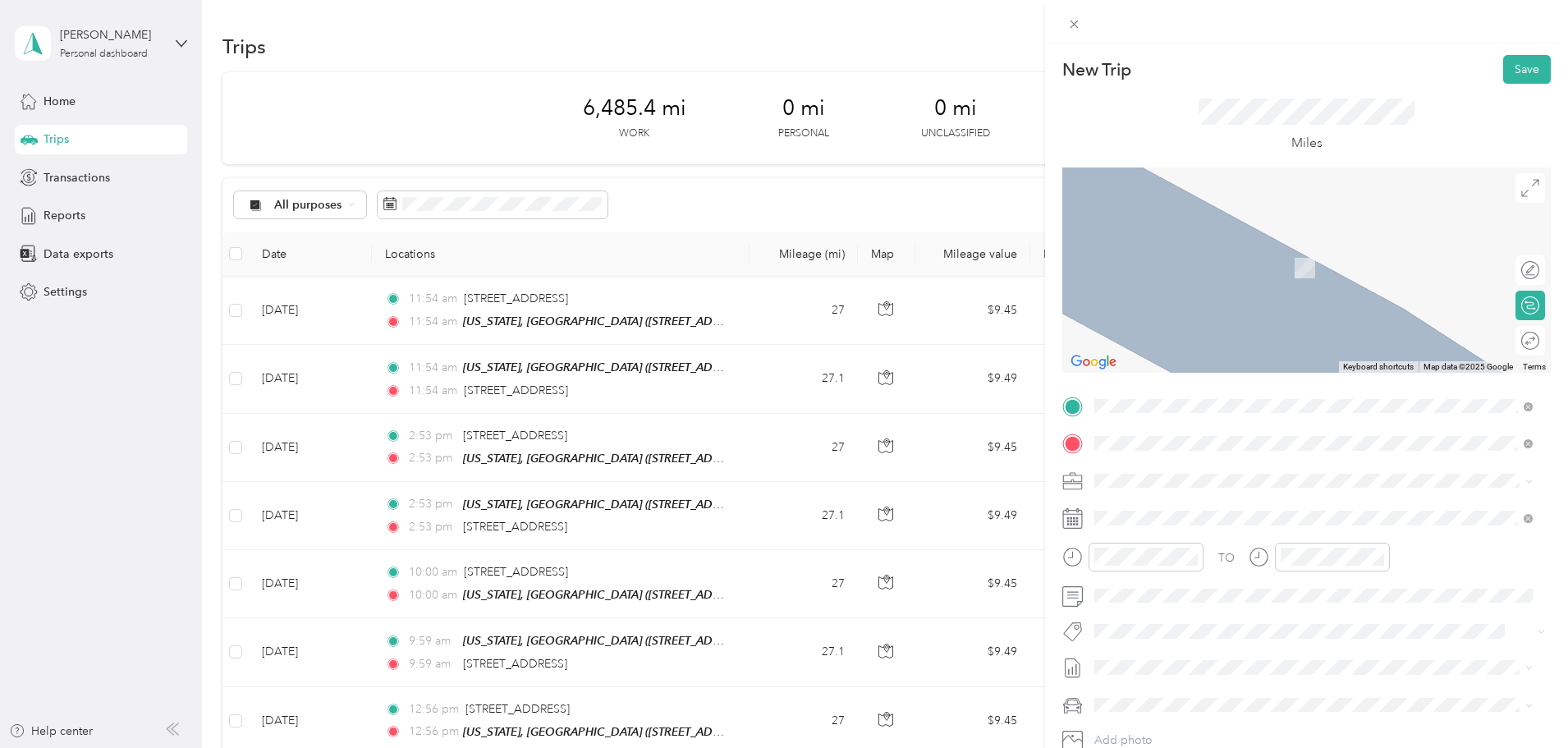
click at [1152, 509] on span "[STREET_ADDRESS][US_STATE]" at bounding box center [1207, 503] width 164 height 15
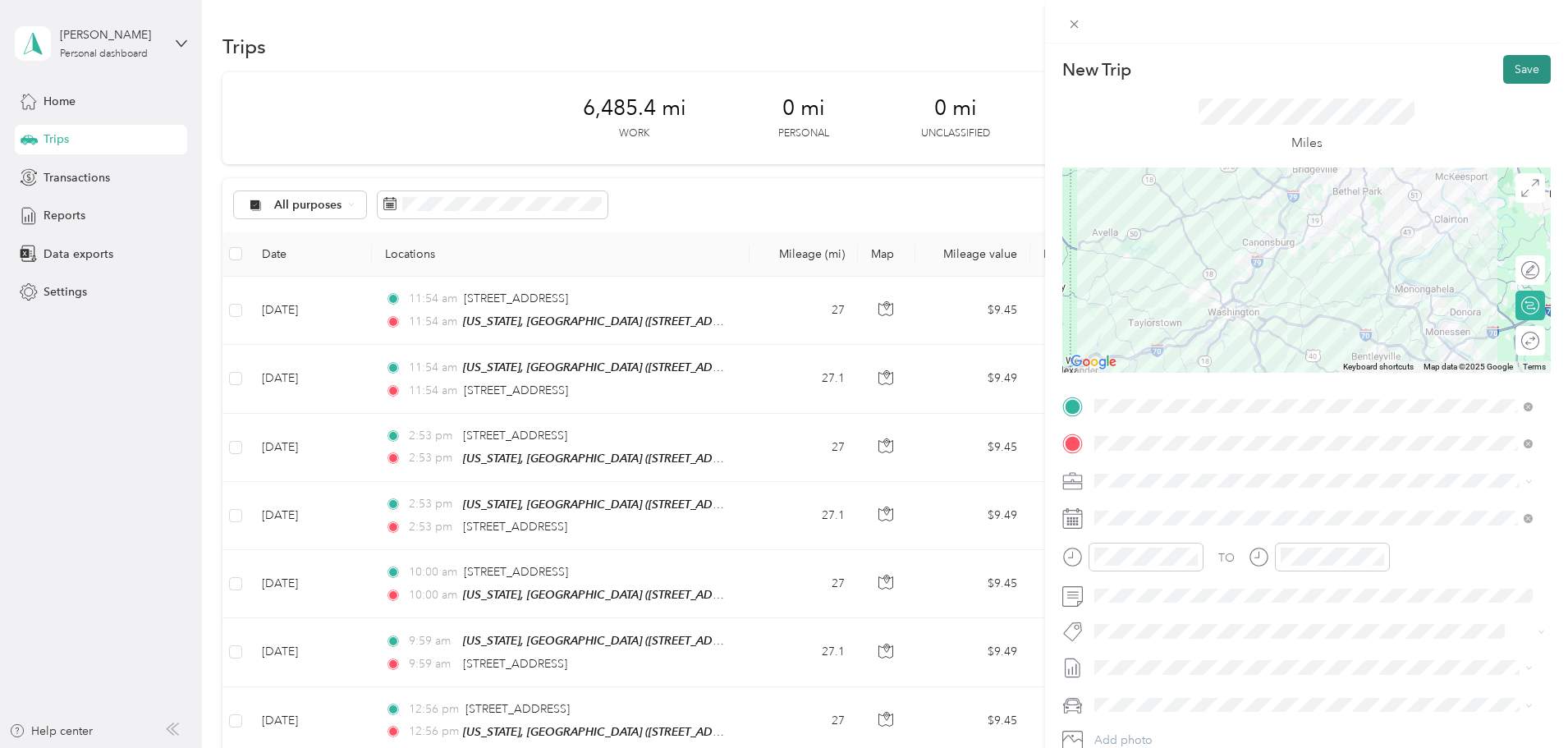
click at [1520, 68] on button "Save" at bounding box center [1527, 69] width 48 height 28
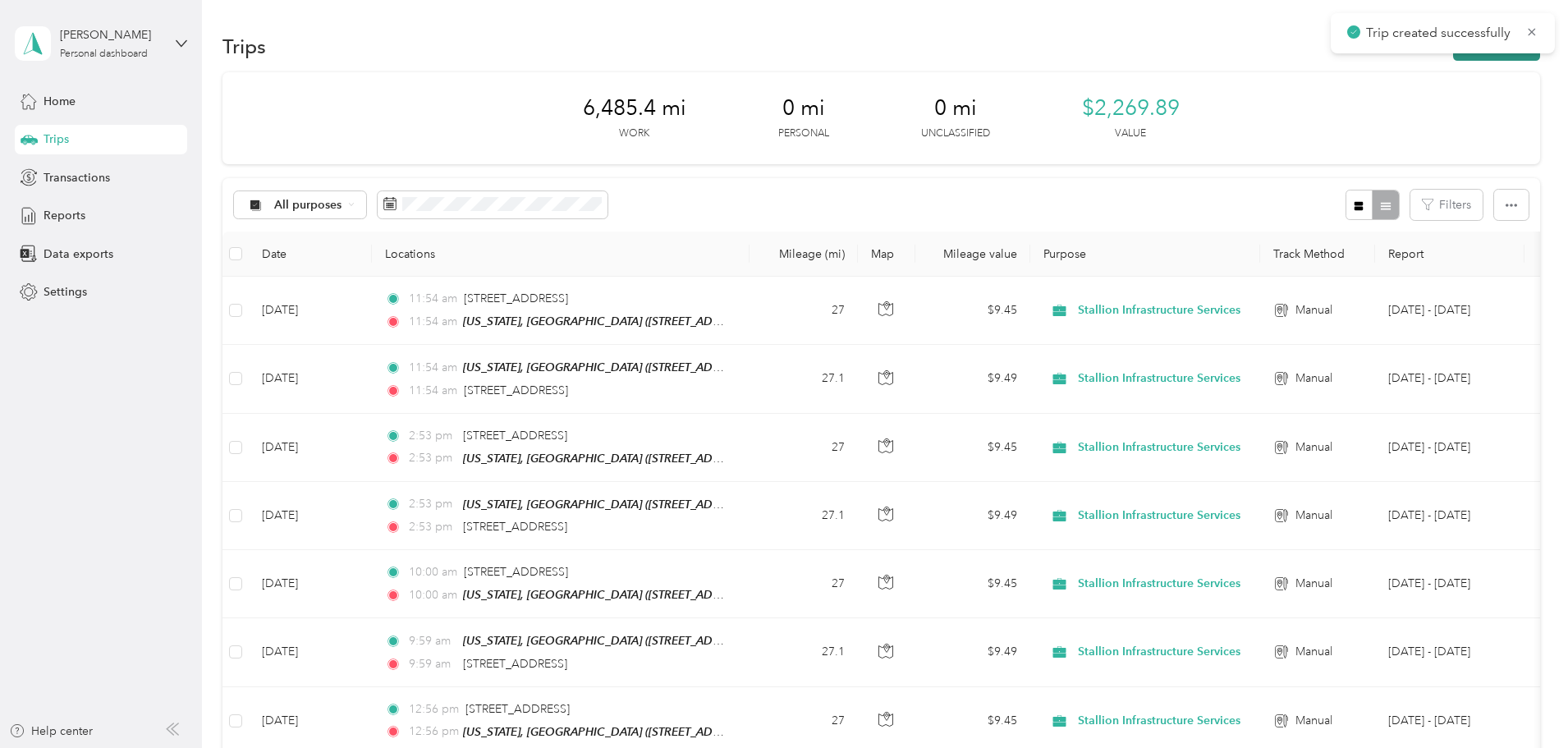
click at [1453, 59] on button "New trip" at bounding box center [1497, 46] width 87 height 28
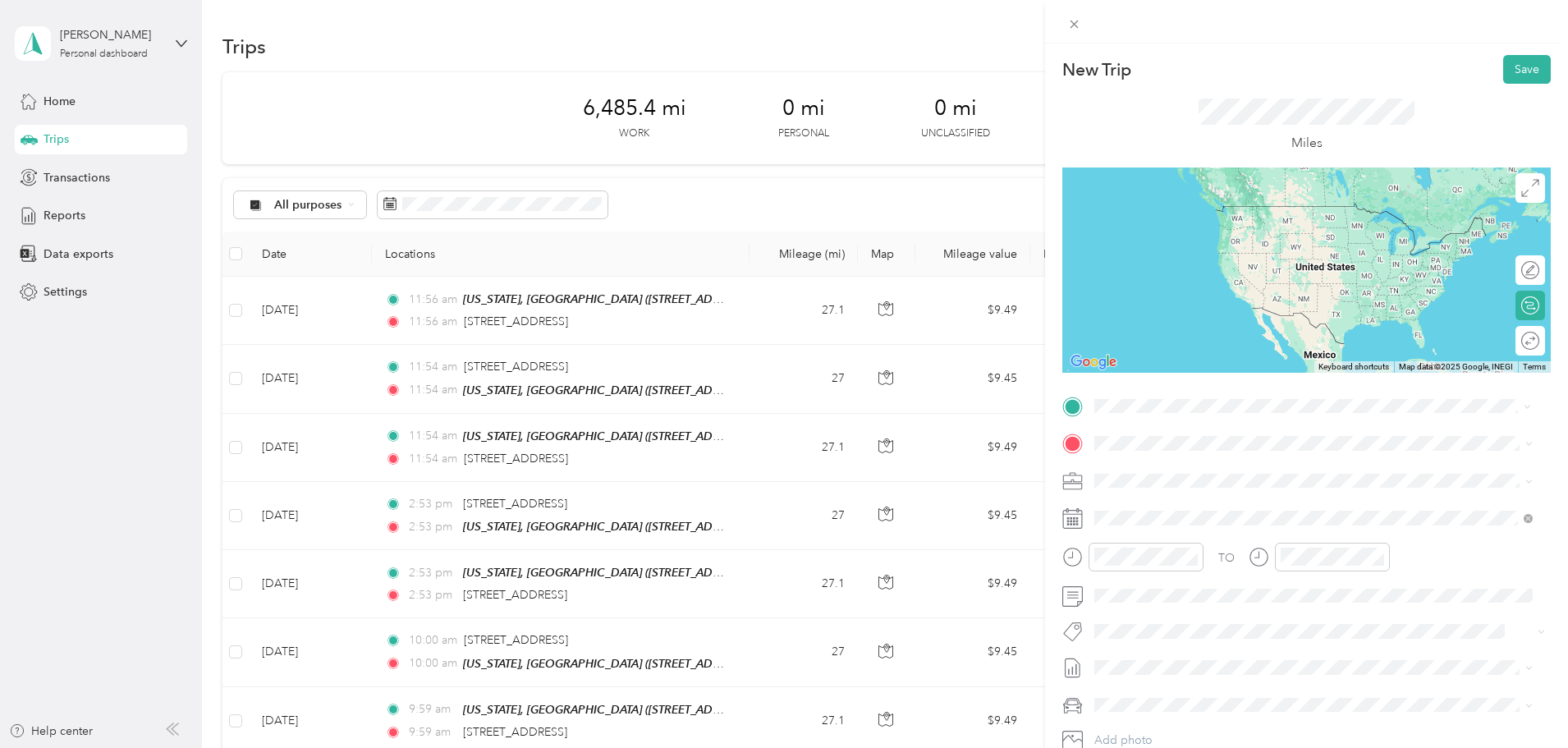
click at [1186, 470] on span "[STREET_ADDRESS][US_STATE]" at bounding box center [1207, 465] width 164 height 15
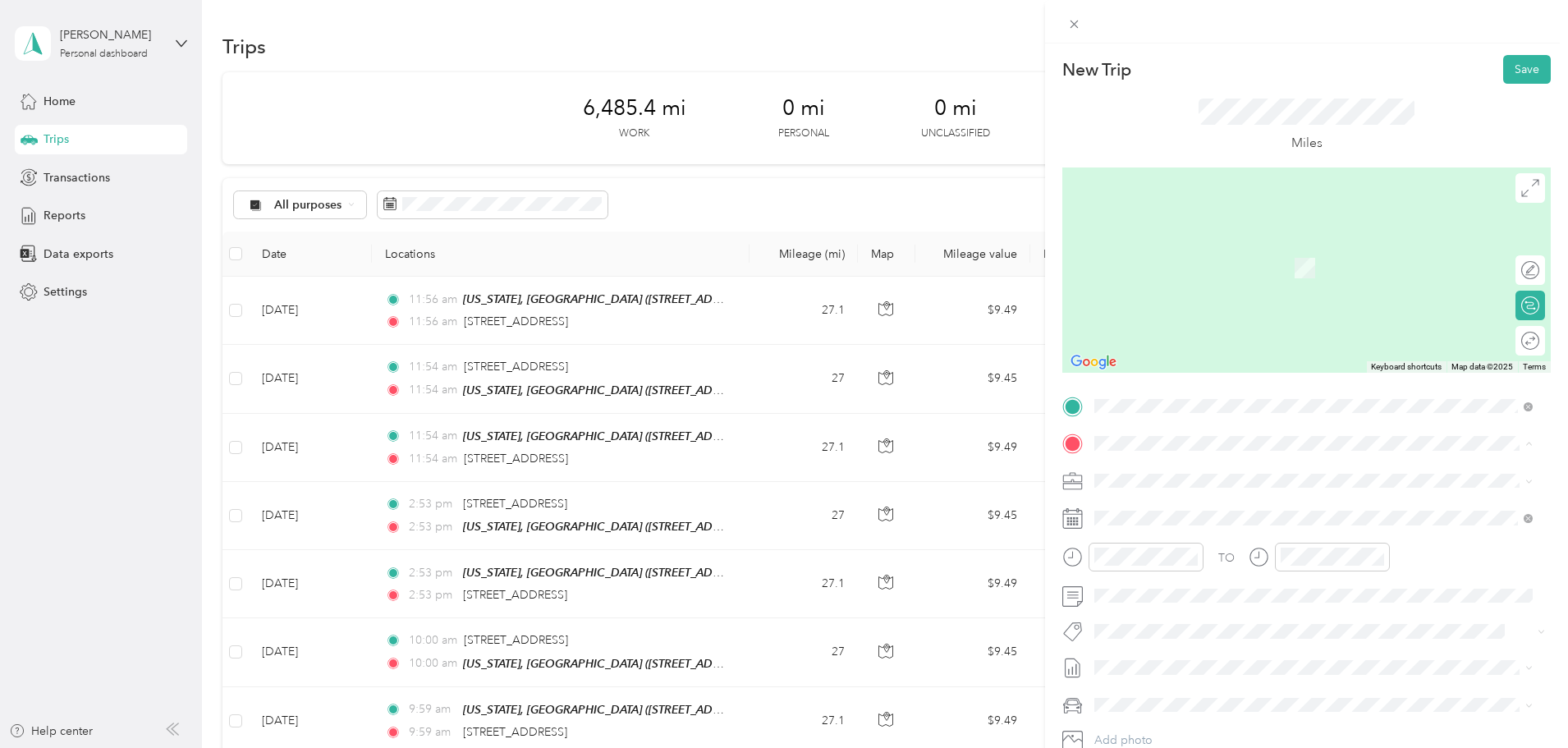
click at [1176, 519] on div "TEAM [US_STATE], PA [STREET_ADDRESS][US_STATE][US_STATE]" at bounding box center [1249, 521] width 248 height 40
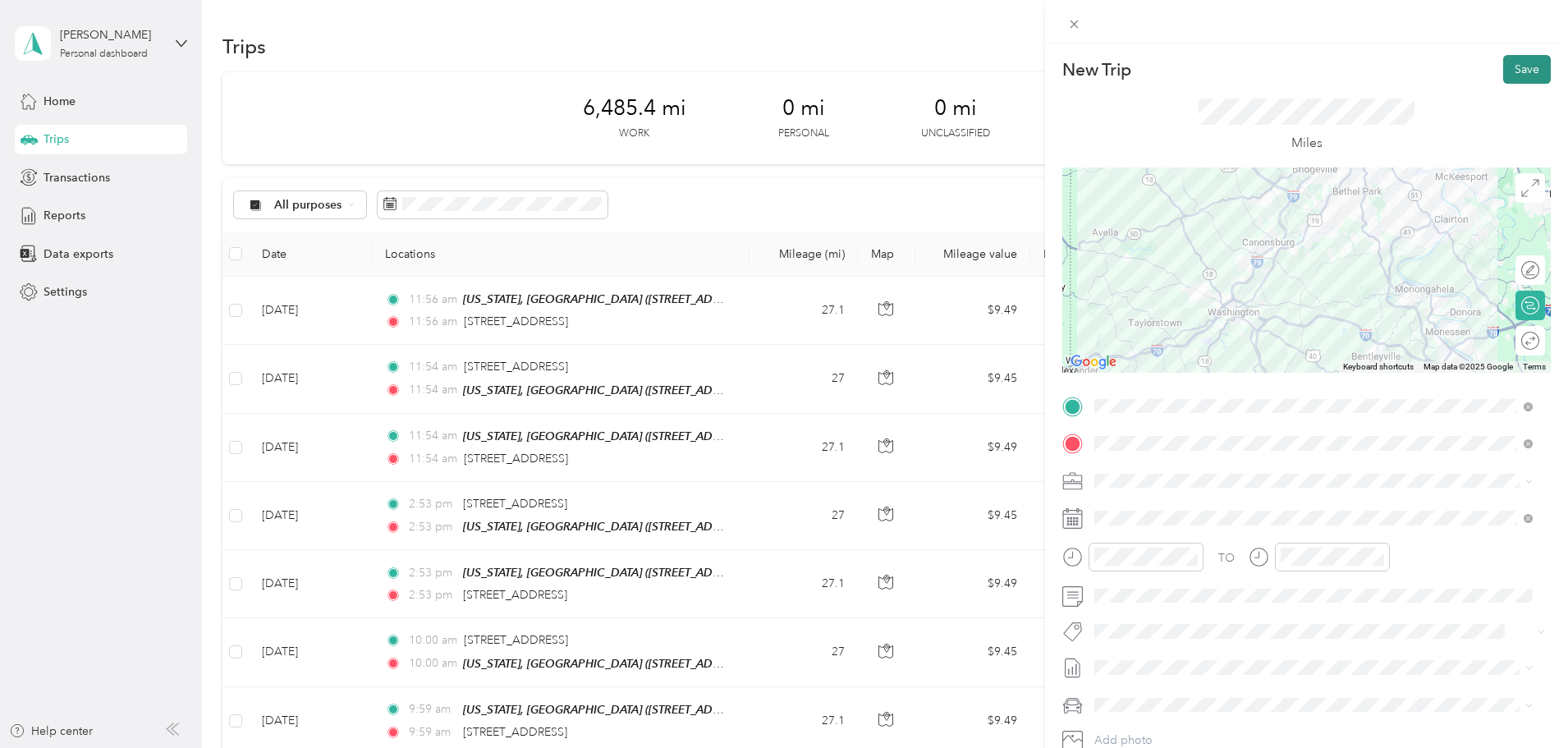
click at [1504, 59] on button "Save" at bounding box center [1527, 69] width 48 height 28
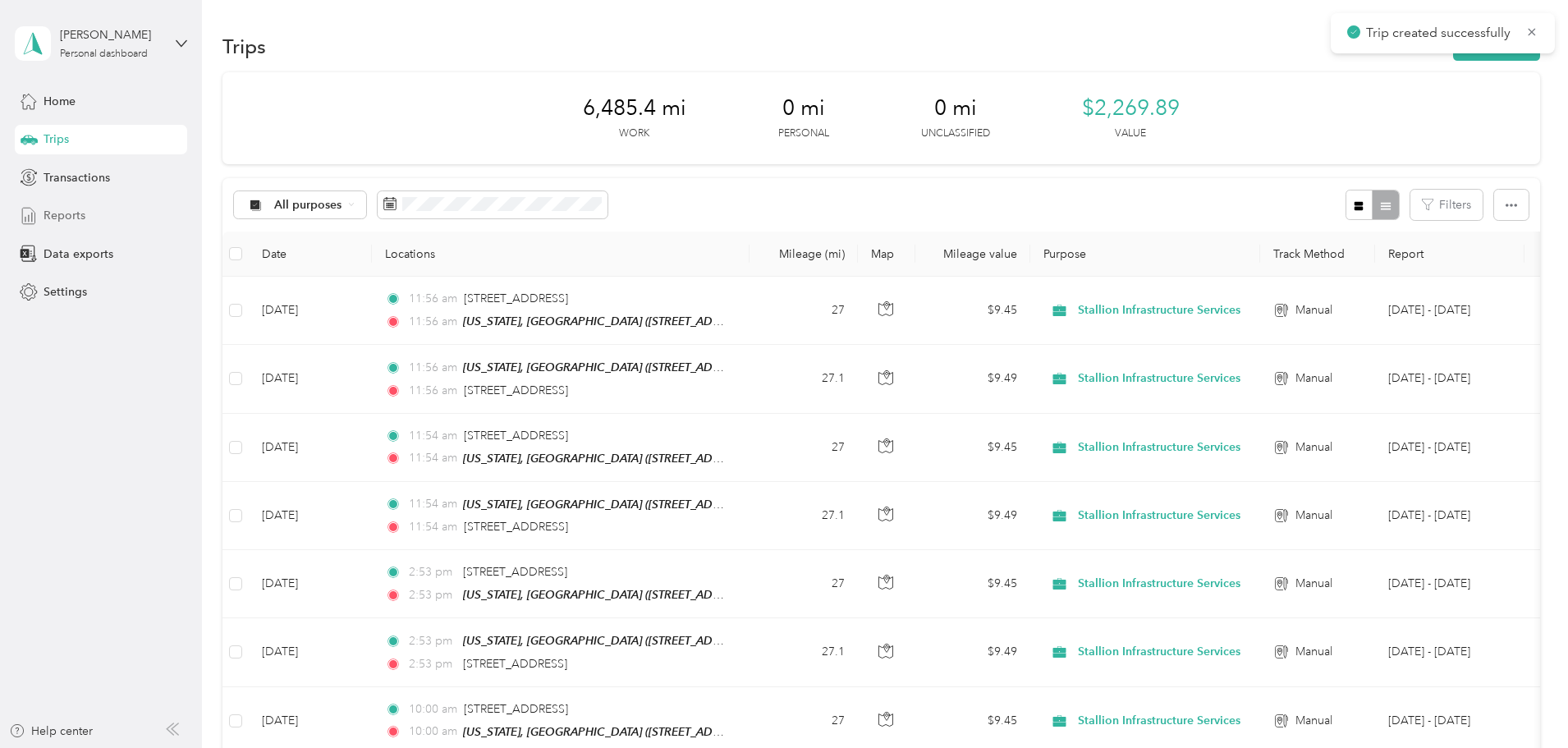
click at [85, 223] on div "Reports" at bounding box center [101, 215] width 172 height 29
